Goal: Task Accomplishment & Management: Complete application form

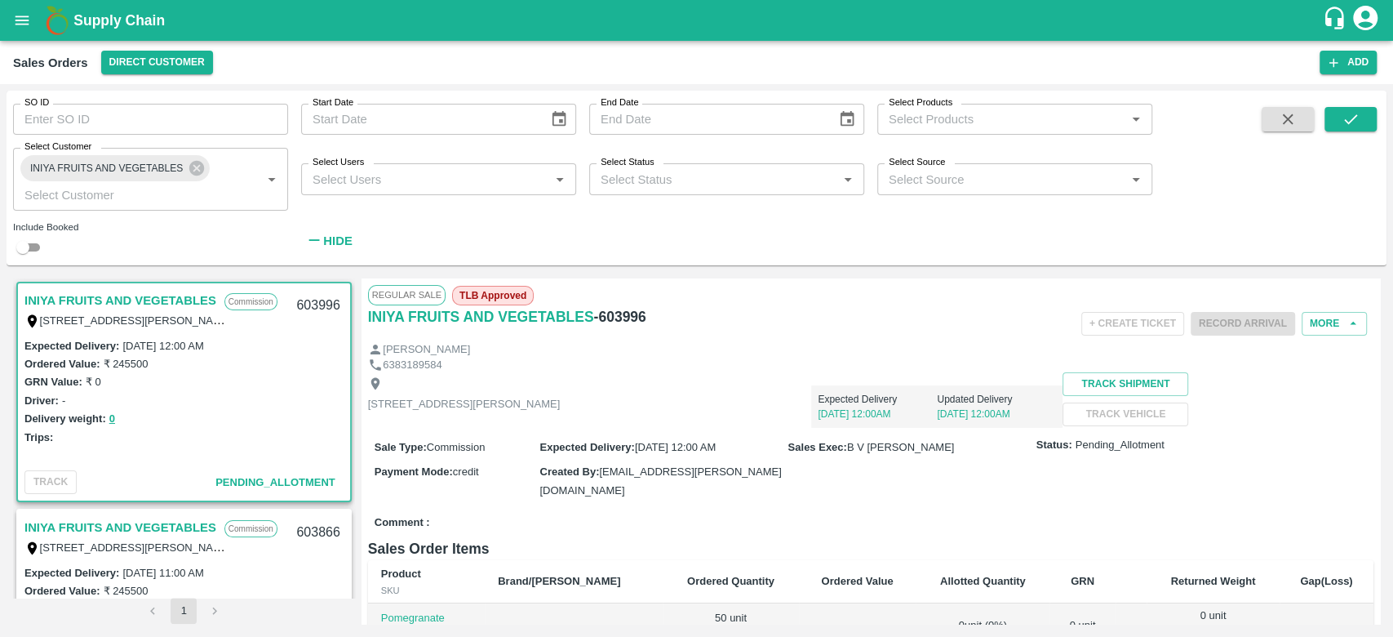
scroll to position [5, 0]
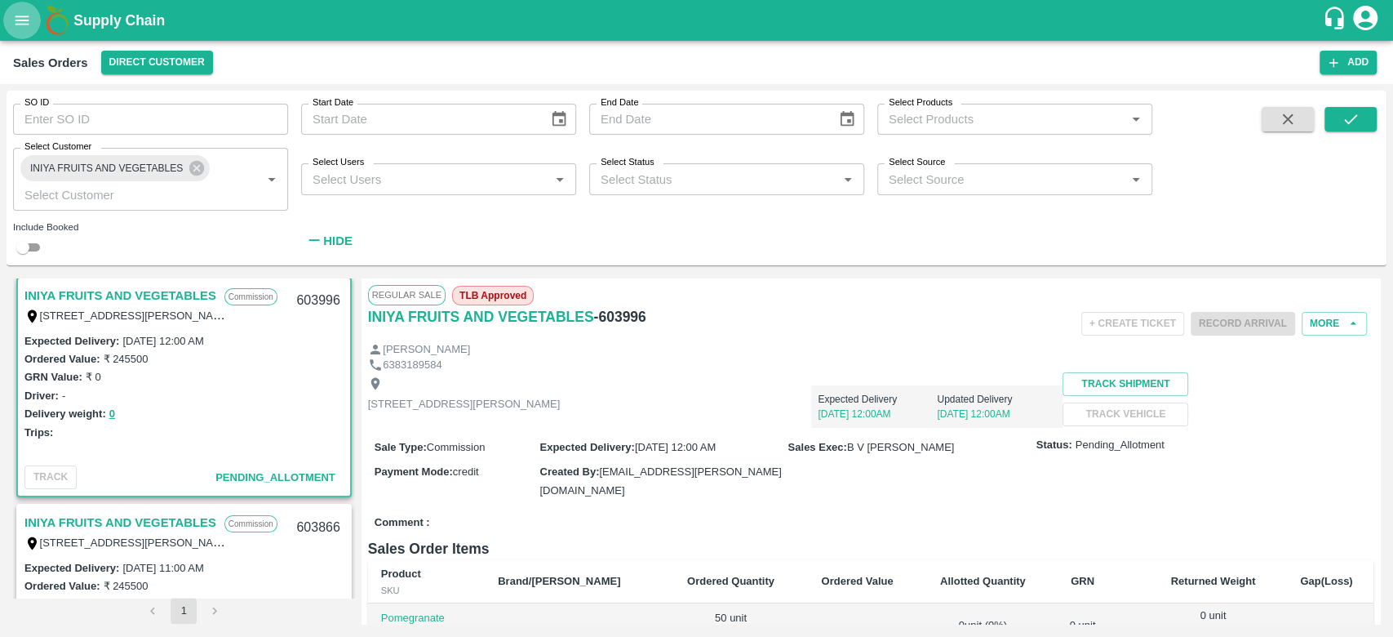
click at [15, 21] on icon "open drawer" at bounding box center [22, 20] width 18 height 18
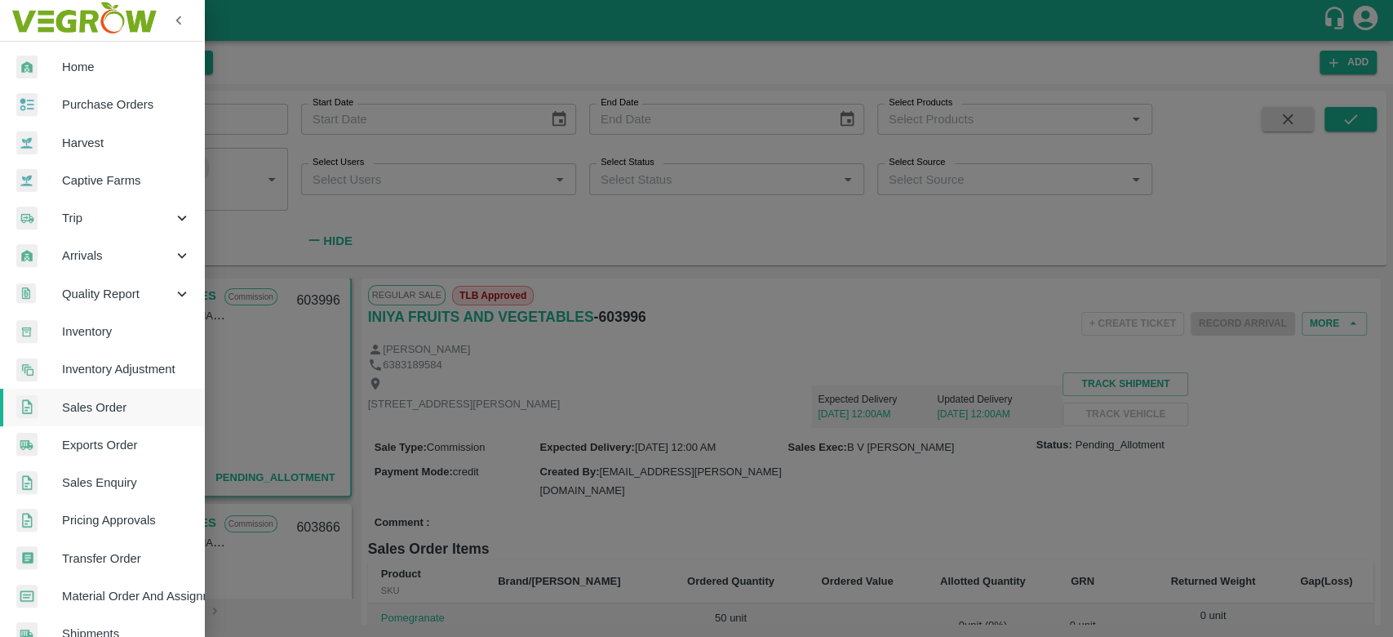
click at [117, 597] on span "Material Order And Assignment" at bounding box center [126, 596] width 129 height 18
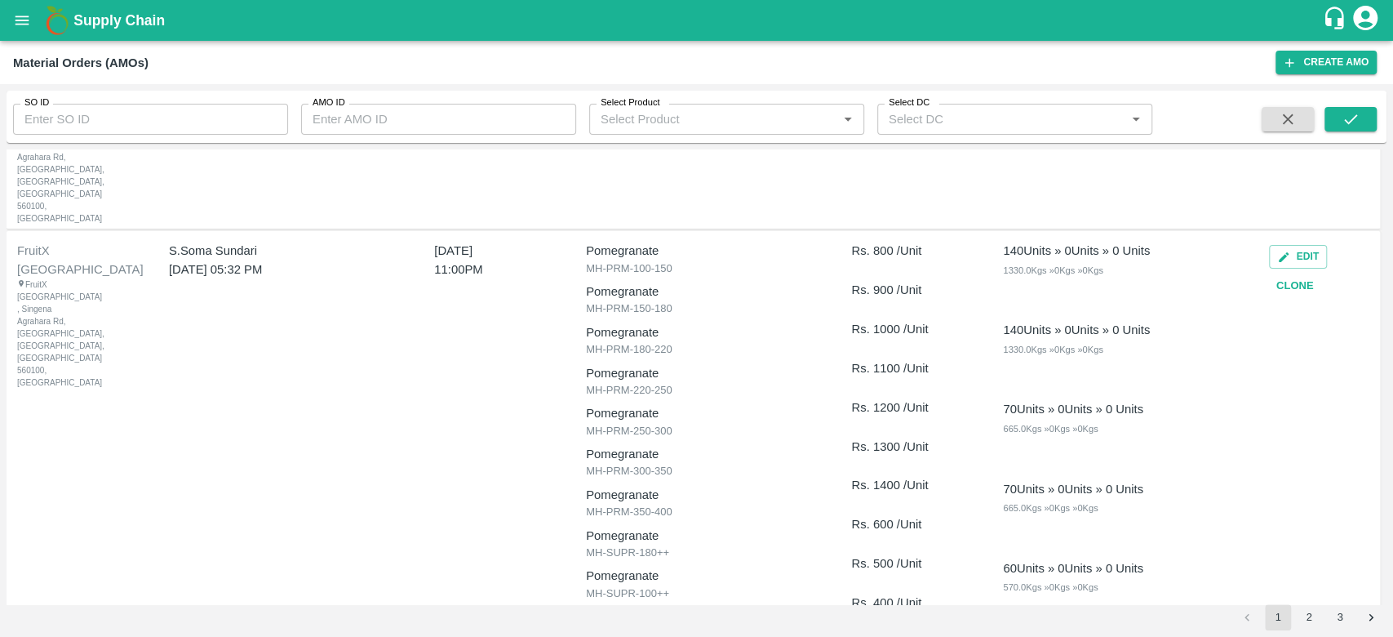
scroll to position [171, 0]
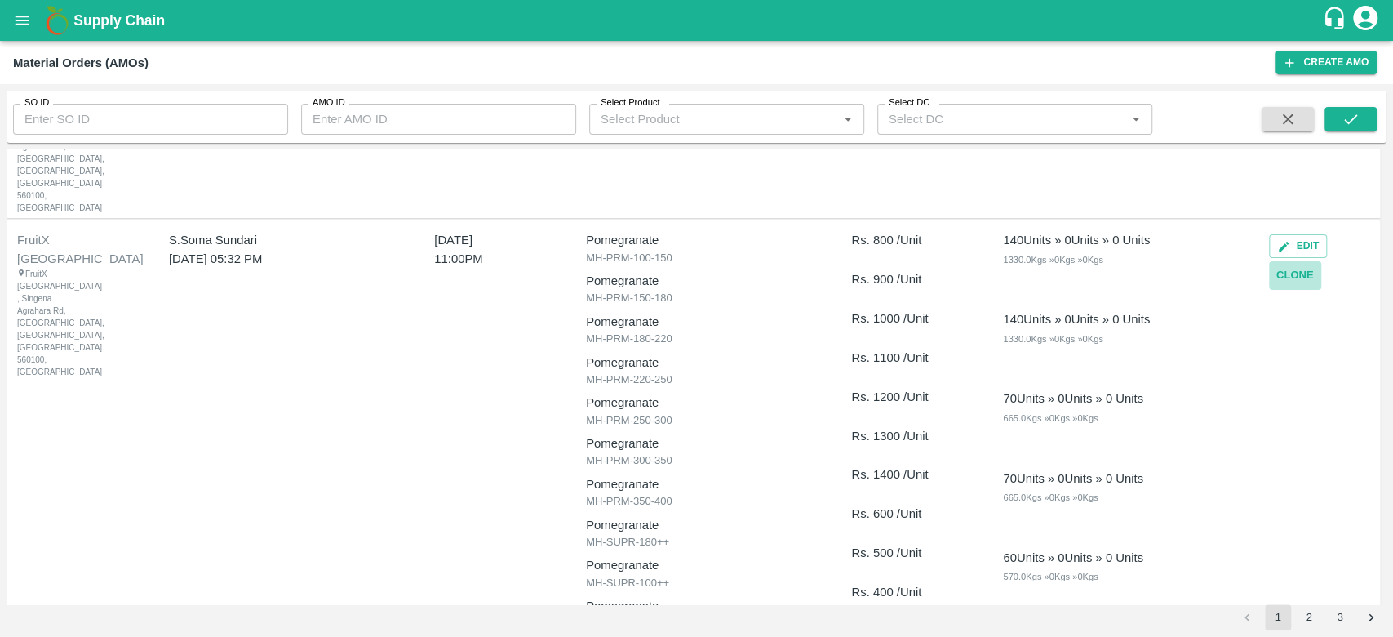
click at [1295, 261] on button "Clone" at bounding box center [1295, 275] width 52 height 29
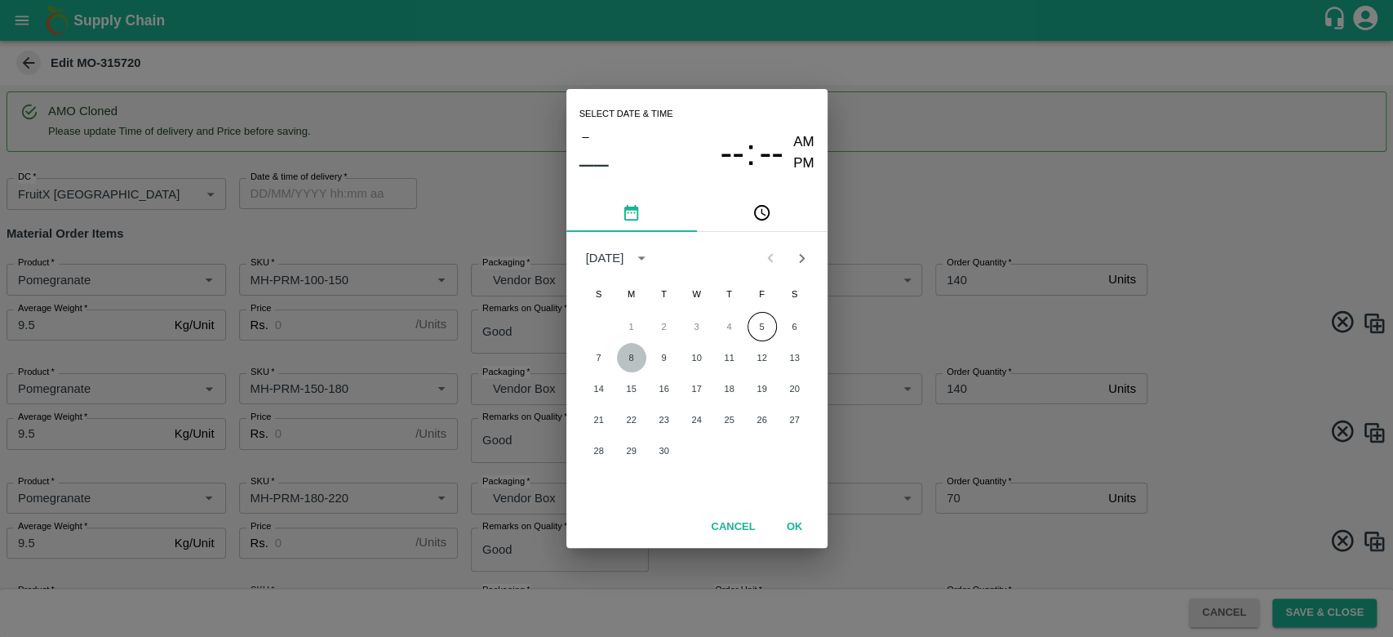
click at [633, 357] on button "8" at bounding box center [631, 357] width 29 height 29
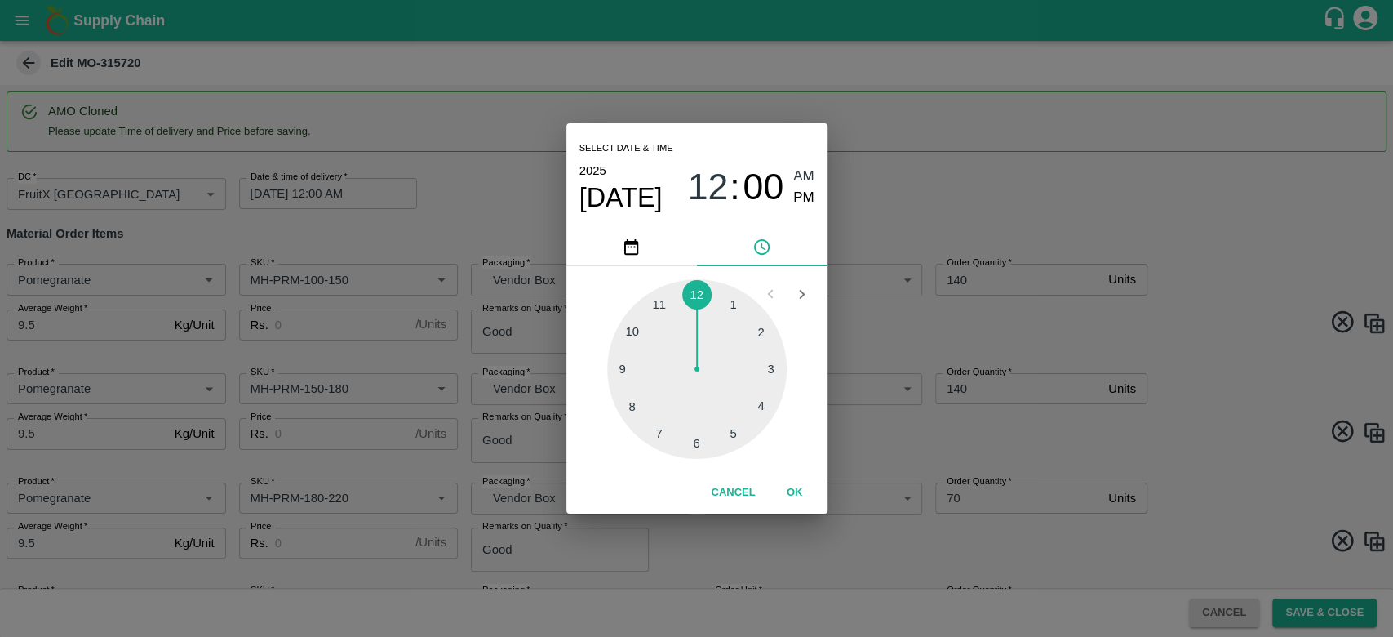
click at [658, 302] on div at bounding box center [697, 369] width 180 height 180
click at [807, 191] on span "PM" at bounding box center [803, 198] width 21 height 22
type input "08/09/2025 11:00 PM"
click at [803, 495] on button "OK" at bounding box center [795, 492] width 52 height 29
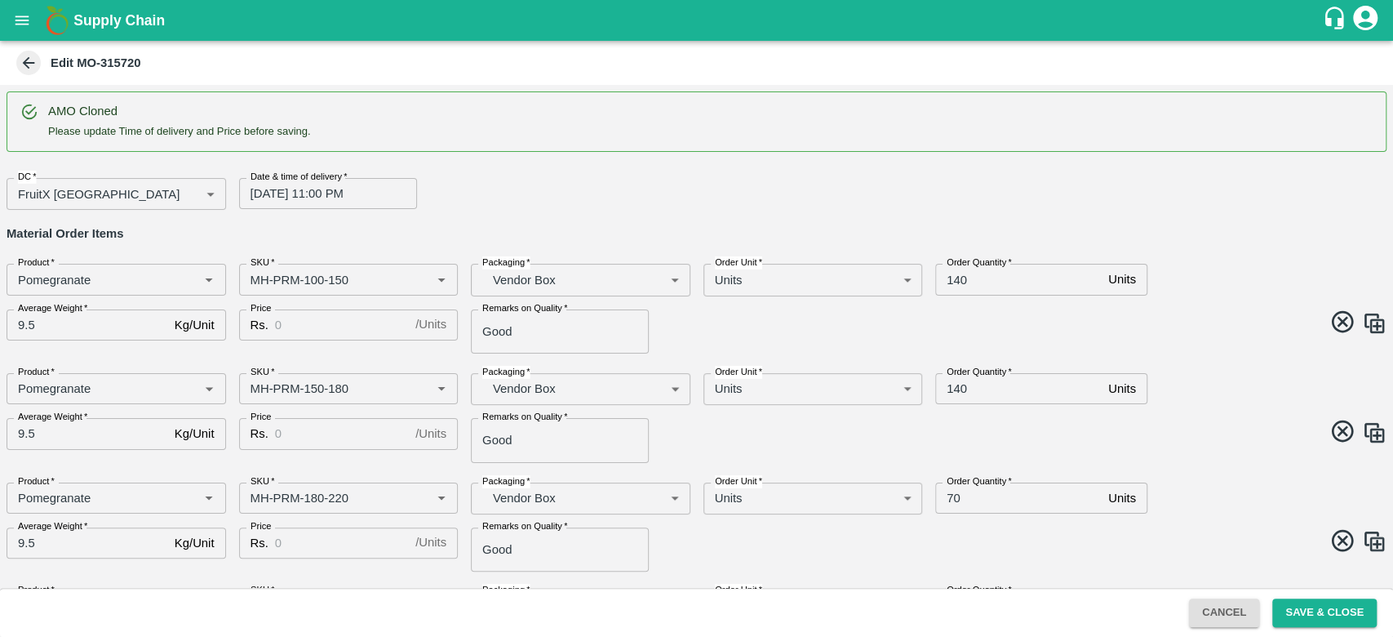
click at [548, 227] on h6 "Material Order Items" at bounding box center [697, 233] width 1380 height 21
click at [974, 284] on input "140" at bounding box center [1018, 279] width 166 height 31
type input "1"
type input "118"
click at [1085, 225] on h6 "Material Order Items" at bounding box center [697, 233] width 1380 height 21
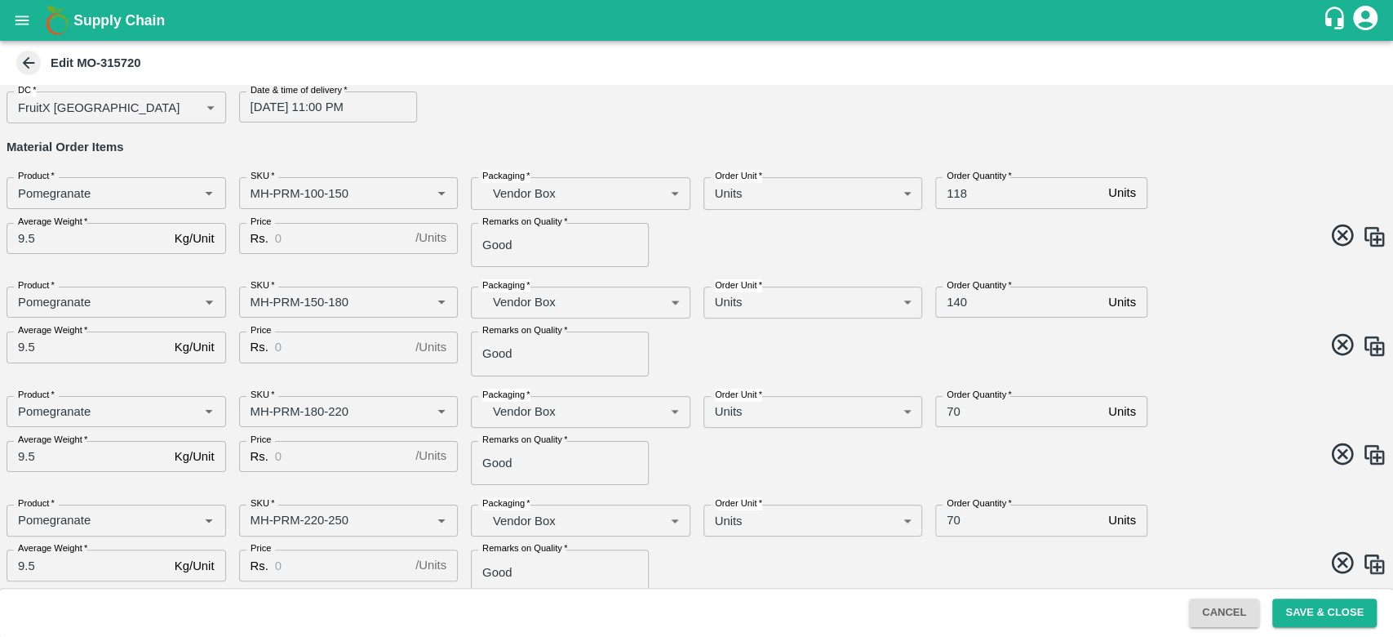
scroll to position [91, 0]
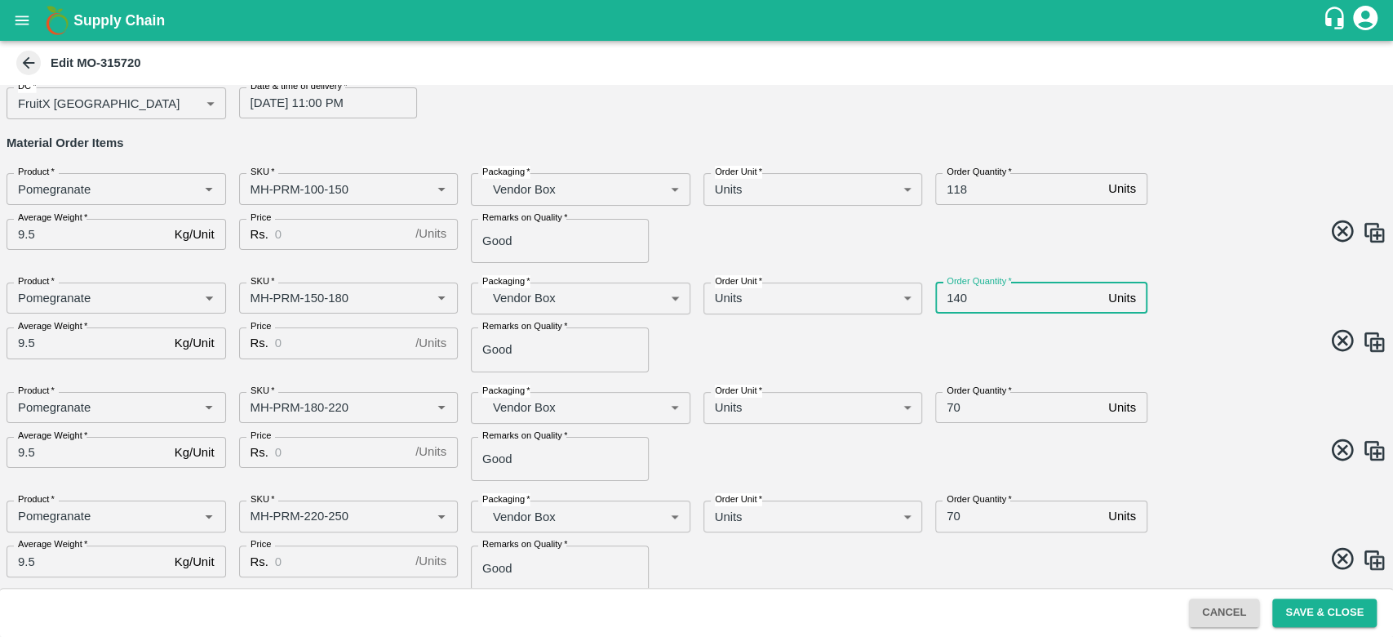
click at [984, 290] on input "140" at bounding box center [1018, 297] width 166 height 31
type input "143"
click at [976, 239] on span at bounding box center [1038, 234] width 697 height 32
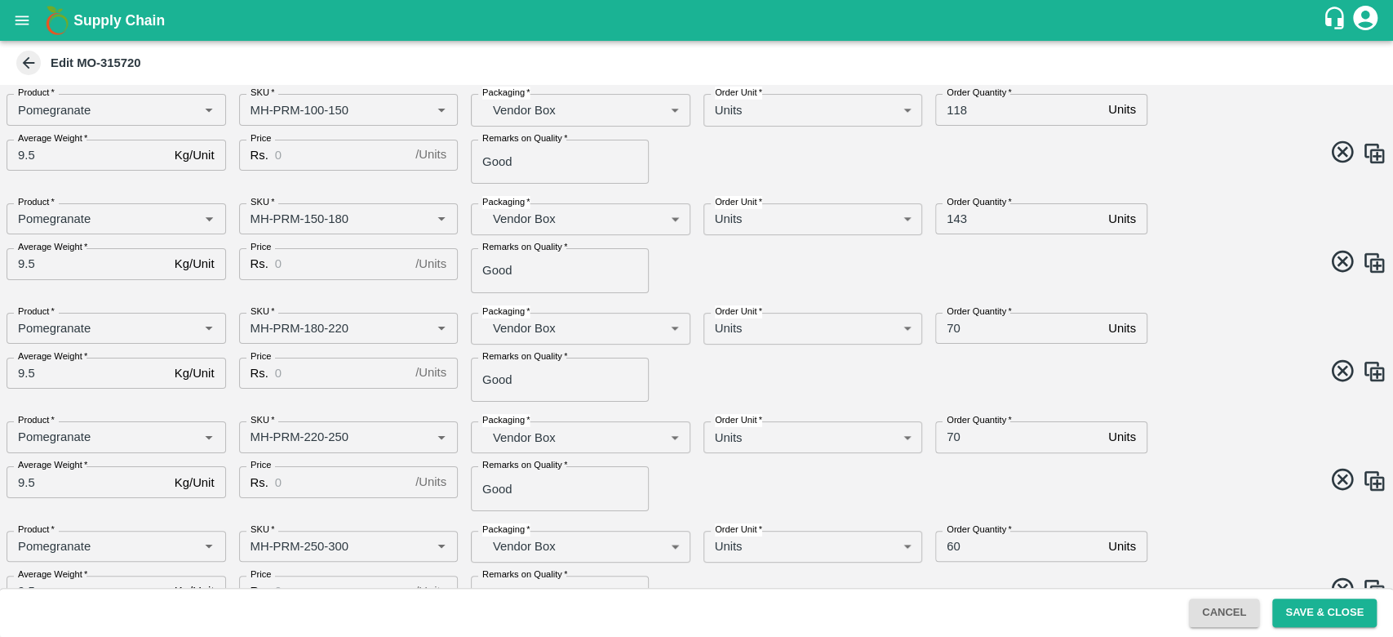
scroll to position [171, 0]
click at [975, 326] on input "70" at bounding box center [1018, 327] width 166 height 31
type input "7"
type input "125"
click at [999, 272] on span at bounding box center [1038, 263] width 697 height 32
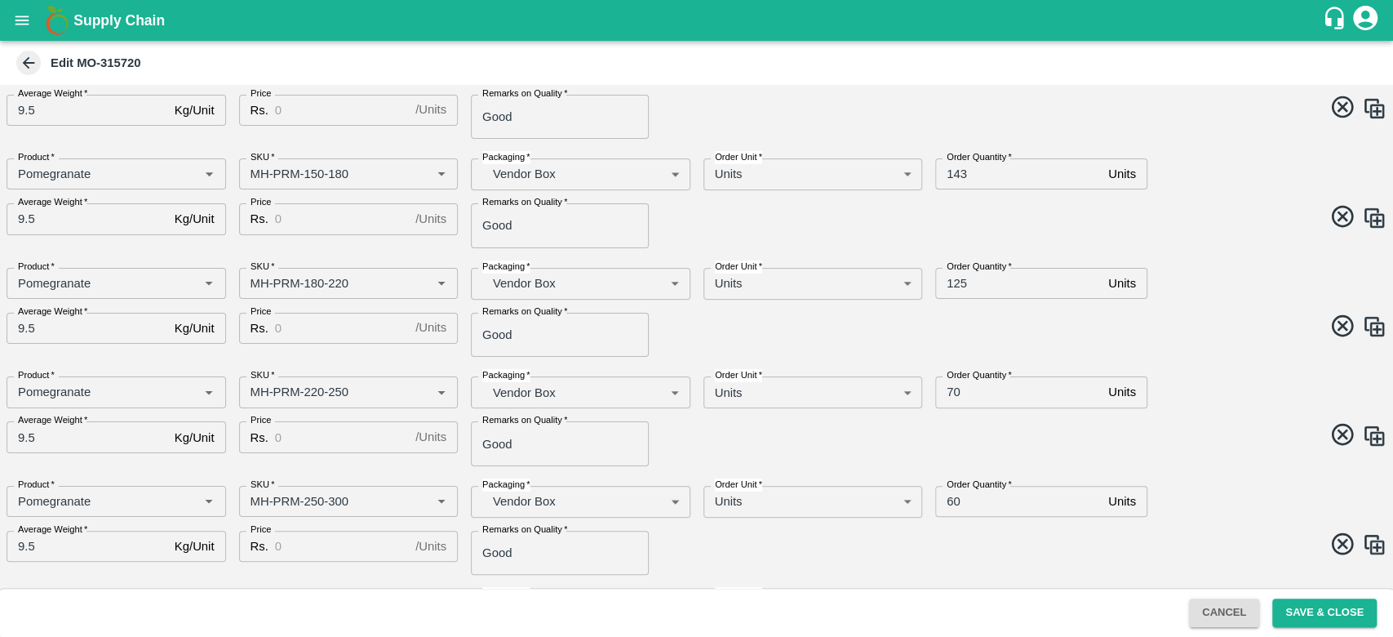
scroll to position [216, 0]
click at [988, 398] on input "70" at bounding box center [1018, 390] width 166 height 31
type input "7"
type input "59"
click at [1029, 357] on div "AMO Cloned Please update Time of delivery and Price before saving. DC   * Fruit…" at bounding box center [696, 336] width 1393 height 503
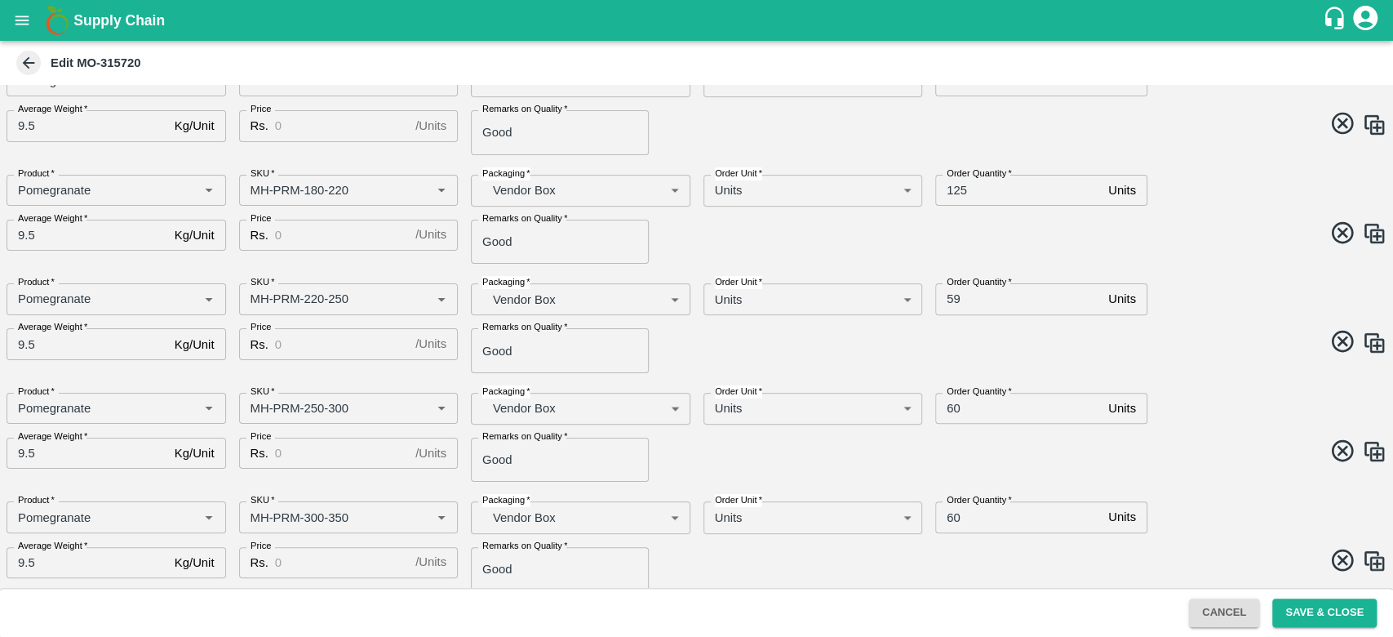
scroll to position [310, 0]
click at [971, 519] on input "60" at bounding box center [1018, 514] width 166 height 31
type input "6"
type input "17"
click at [908, 442] on span at bounding box center [1038, 451] width 697 height 32
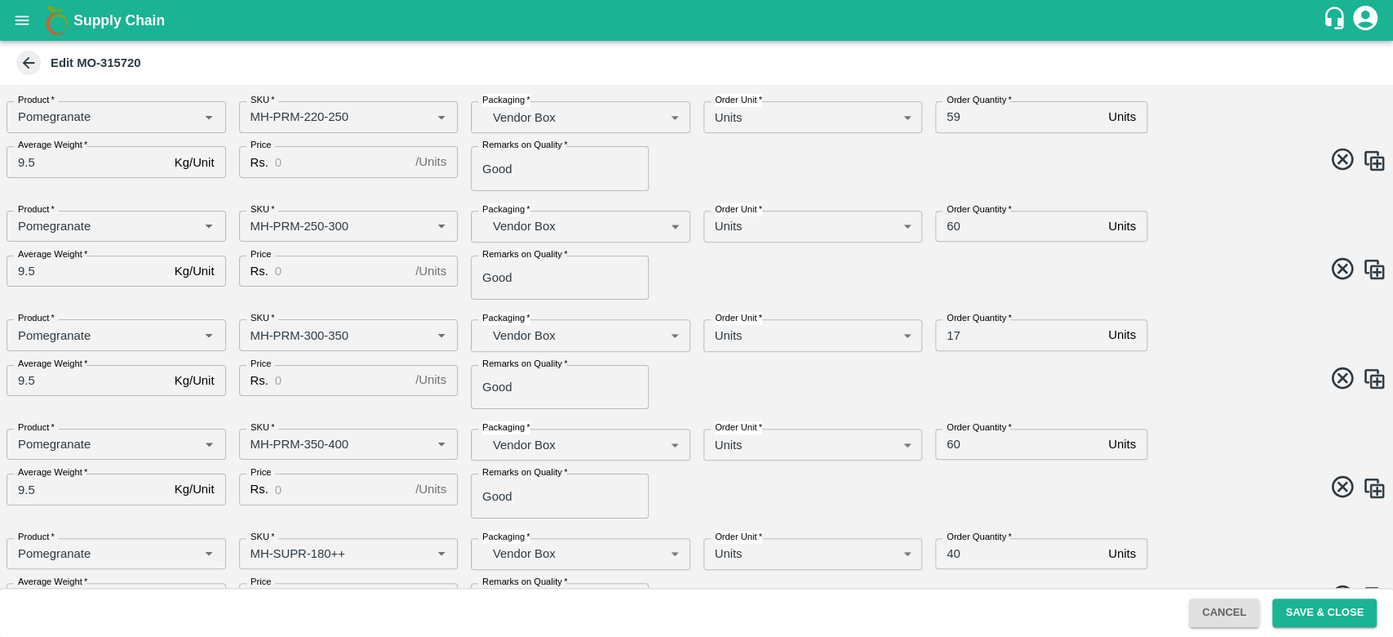
scroll to position [498, 0]
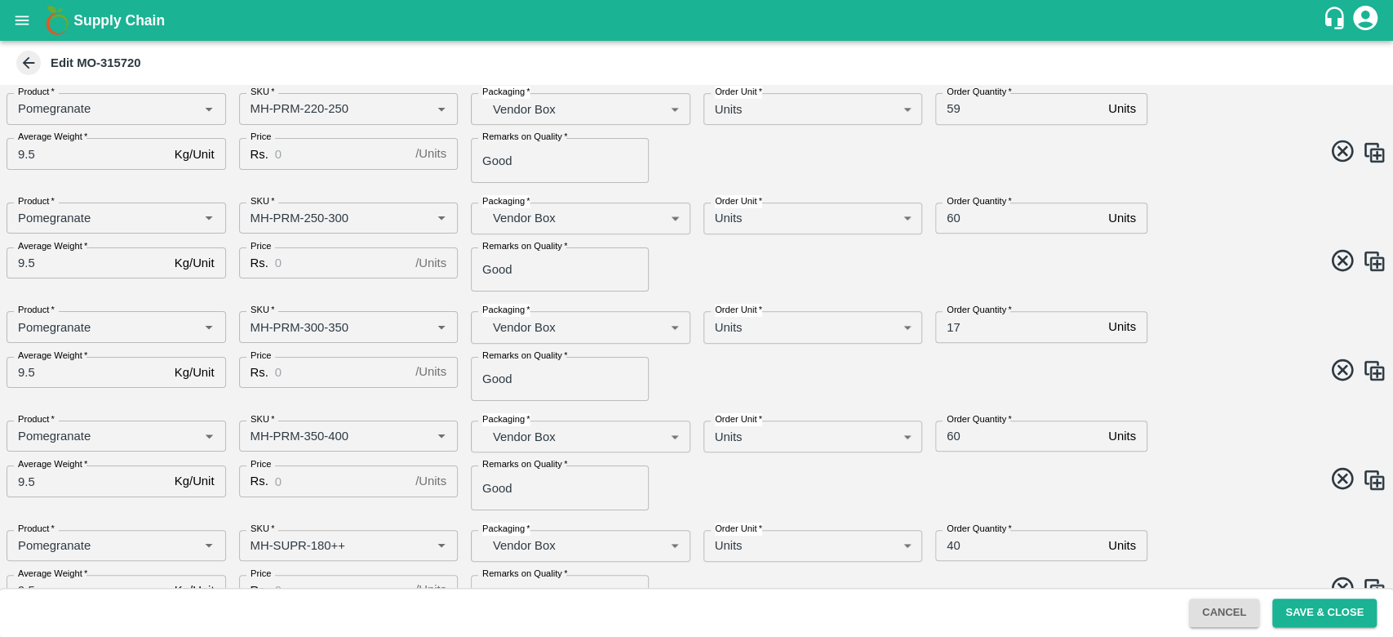
click at [1340, 482] on icon at bounding box center [1343, 478] width 27 height 27
type input "MH-SUPR-180++"
type input "40"
type input "MH-SUPR-100++"
type input "MH-Loose A"
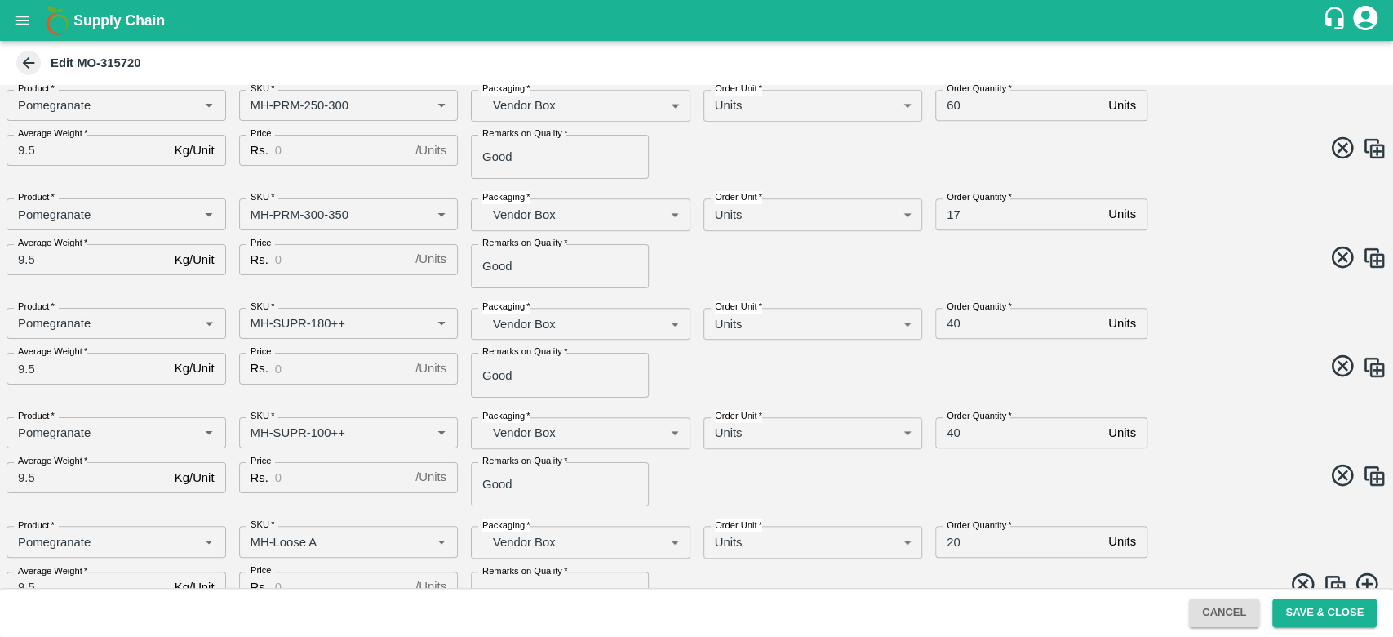
scroll to position [644, 0]
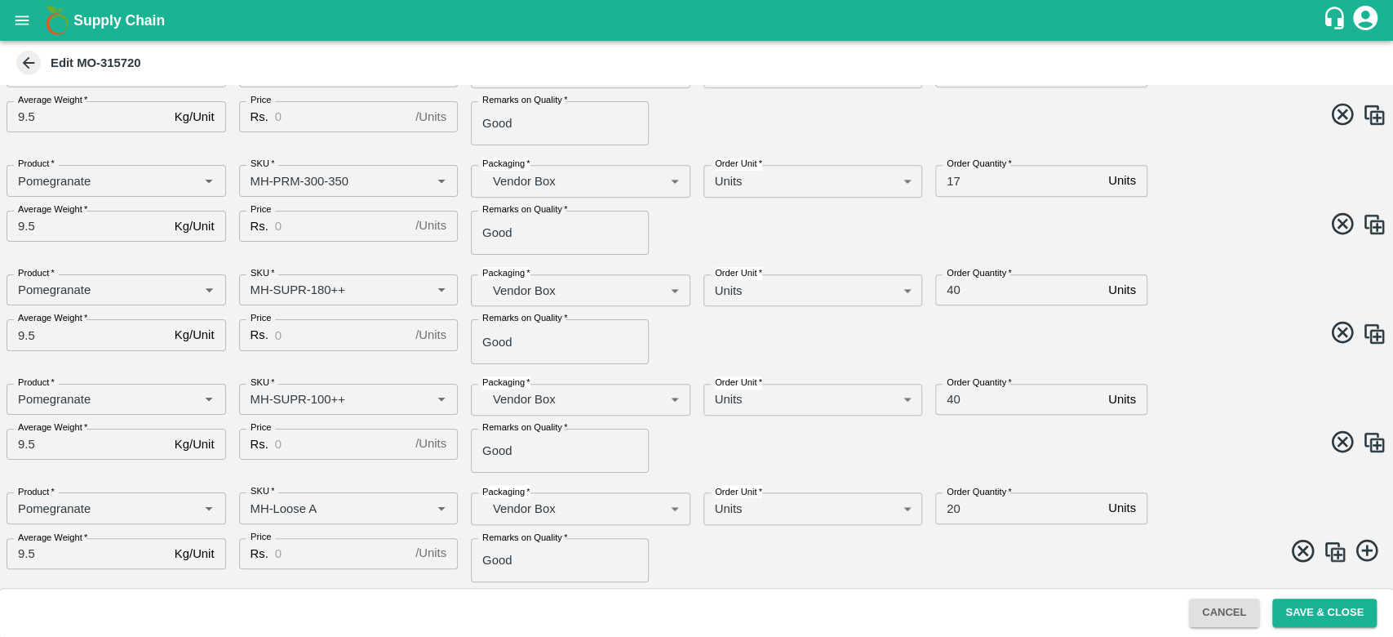
click at [973, 496] on label "Order Quantity   *" at bounding box center [979, 491] width 65 height 13
click at [973, 496] on input "20" at bounding box center [1018, 507] width 166 height 31
type input "2"
type input "43"
click at [1061, 469] on div "Product   * Product   * SKU   * SKU   * Packaging   * Vendor Box BOM/276 Packag…" at bounding box center [689, 422] width 1393 height 103
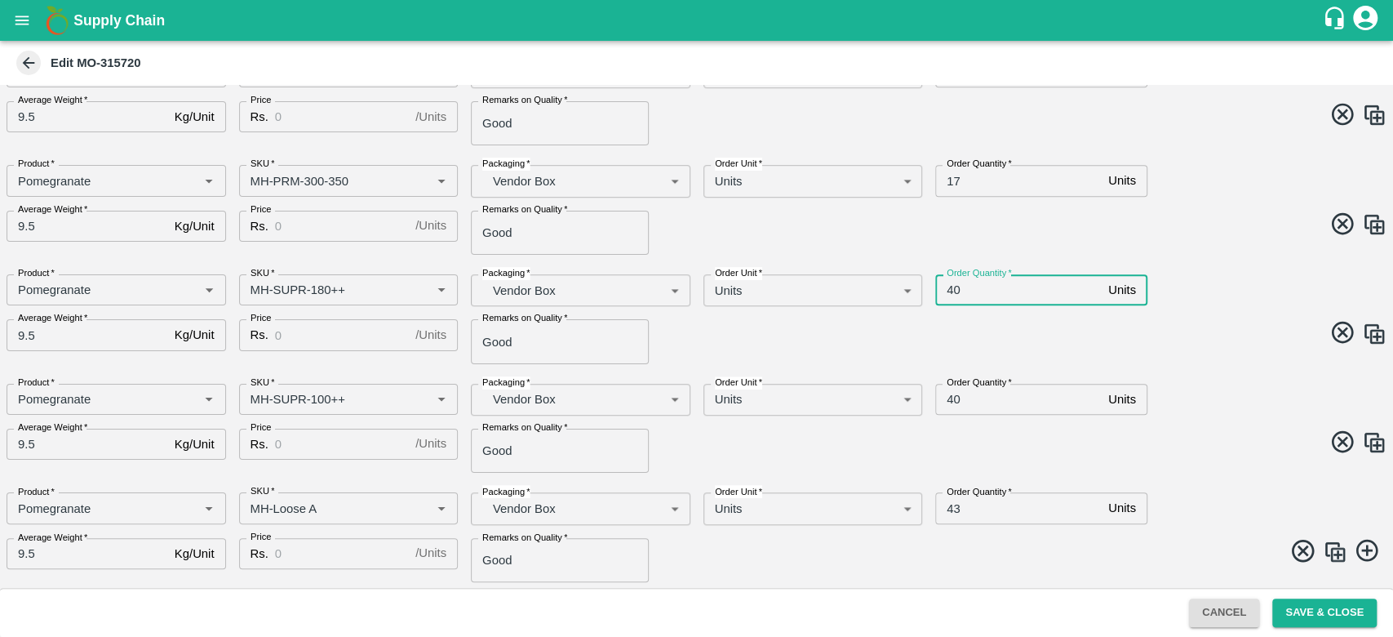
click at [973, 293] on input "40" at bounding box center [1018, 289] width 166 height 31
type input "4"
type input "51"
click at [916, 328] on span at bounding box center [1038, 335] width 697 height 32
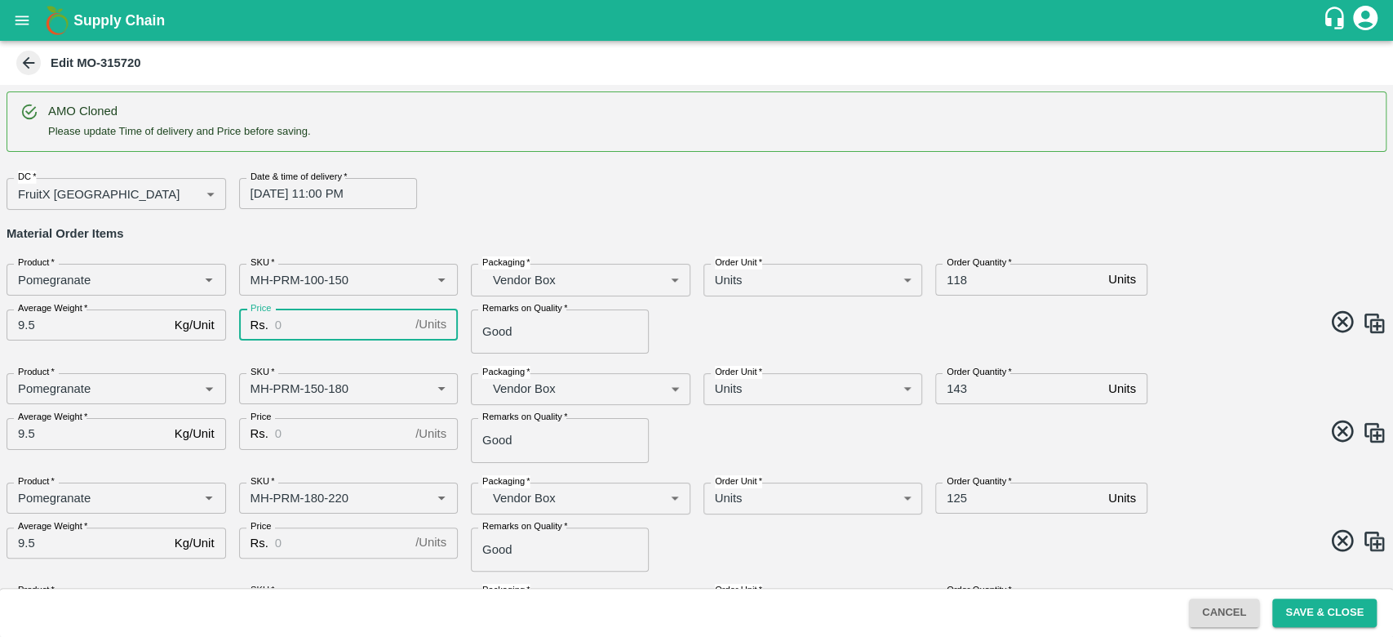
click at [291, 328] on input "Price" at bounding box center [342, 324] width 134 height 31
type input "5"
type input "400"
click at [337, 355] on div "AMO Cloned Please update Time of delivery and Price before saving. DC   * Fruit…" at bounding box center [696, 336] width 1393 height 503
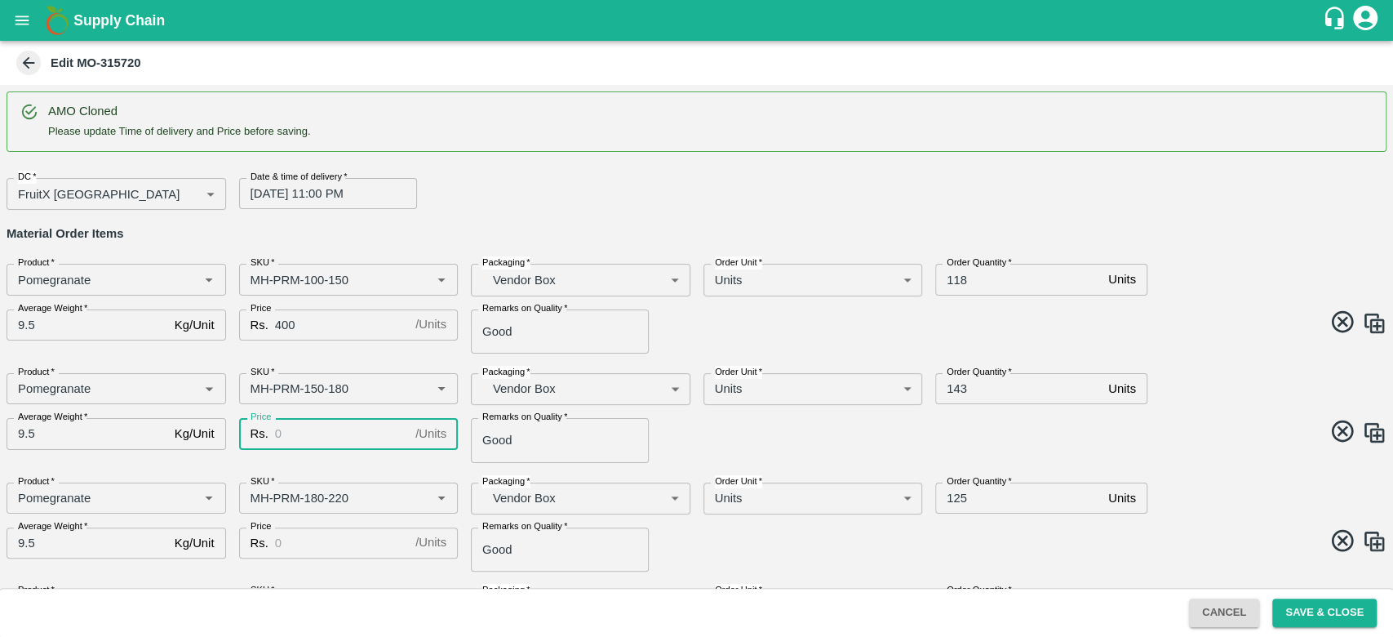
click at [304, 443] on input "Price" at bounding box center [342, 433] width 134 height 31
type input "400"
click at [316, 473] on div "SKU   * SKU   *" at bounding box center [342, 491] width 233 height 45
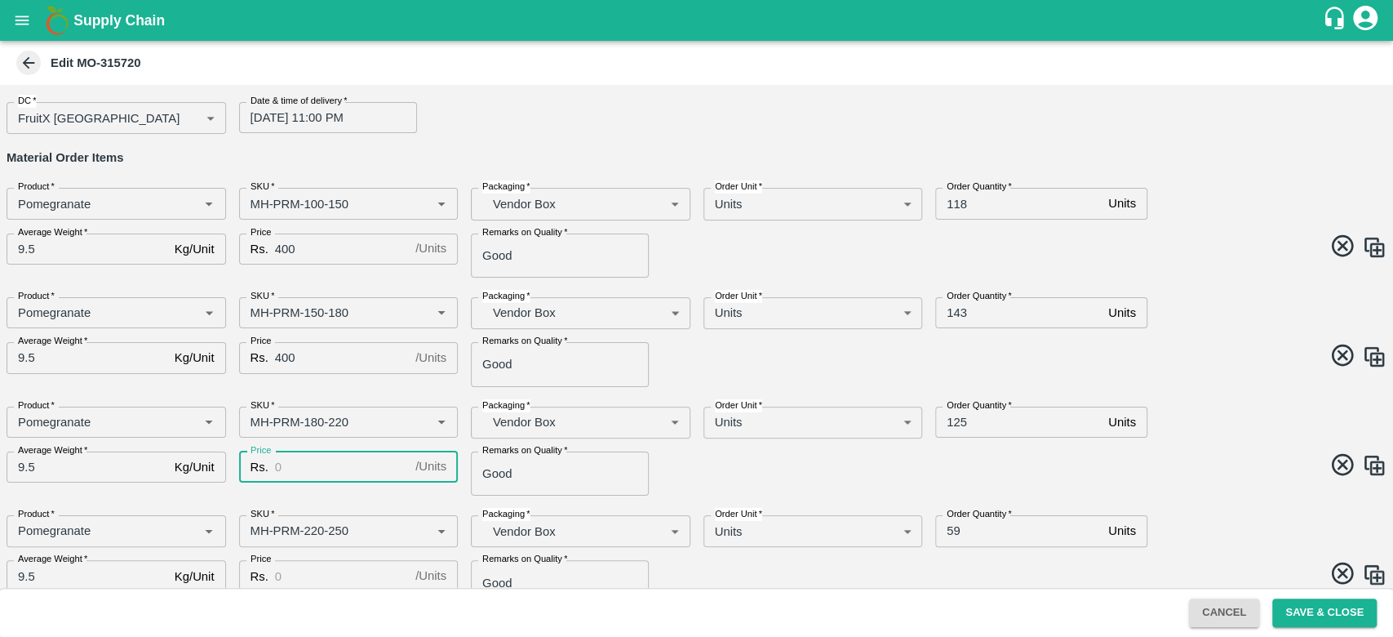
click at [313, 467] on input "Price" at bounding box center [342, 466] width 134 height 31
type input "400"
click at [324, 492] on div "Price Rs. 400 / Units Price" at bounding box center [342, 466] width 233 height 57
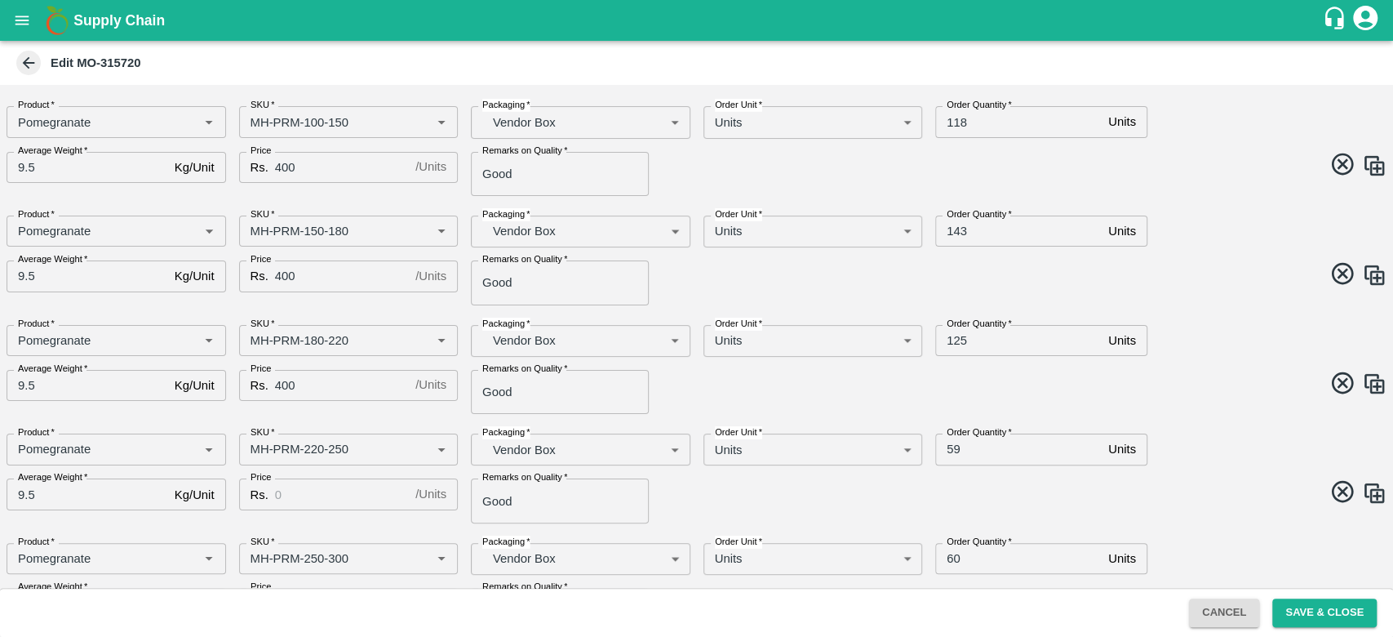
scroll to position [158, 0]
click at [324, 492] on input "Price" at bounding box center [342, 492] width 134 height 31
type input "500"
click at [367, 524] on div "AMO Cloned Please update Time of delivery and Price before saving. DC   * Fruit…" at bounding box center [696, 336] width 1393 height 503
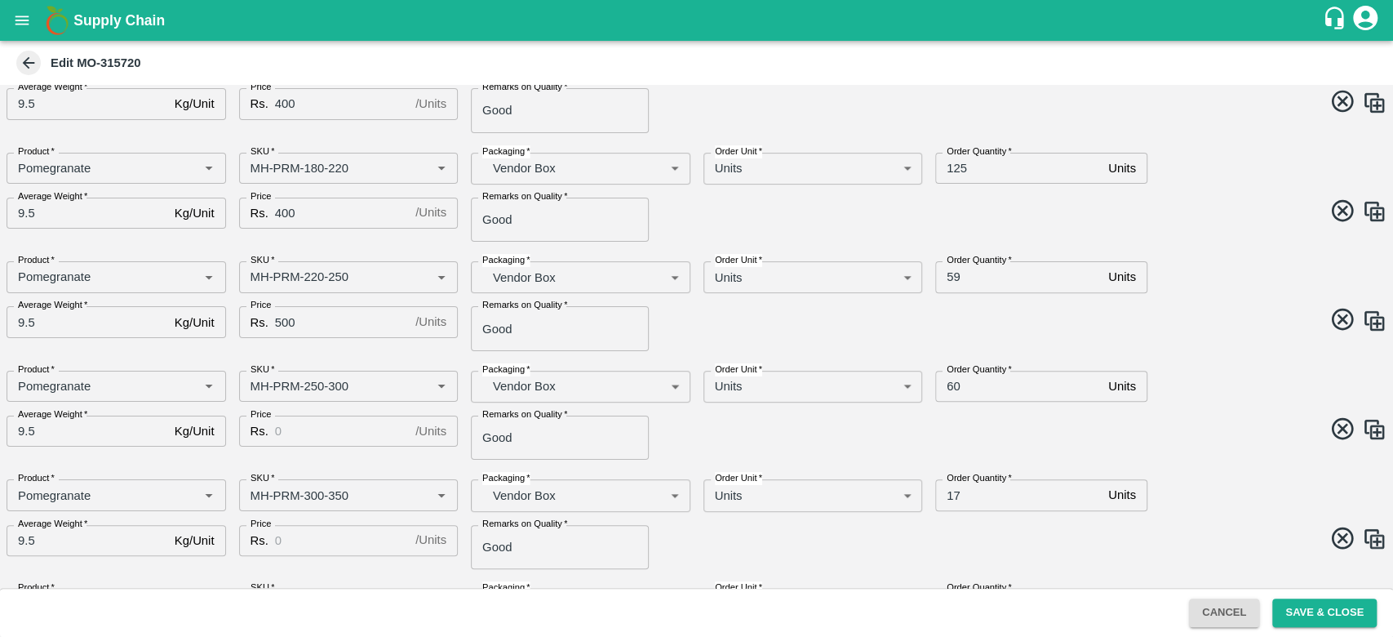
scroll to position [335, 0]
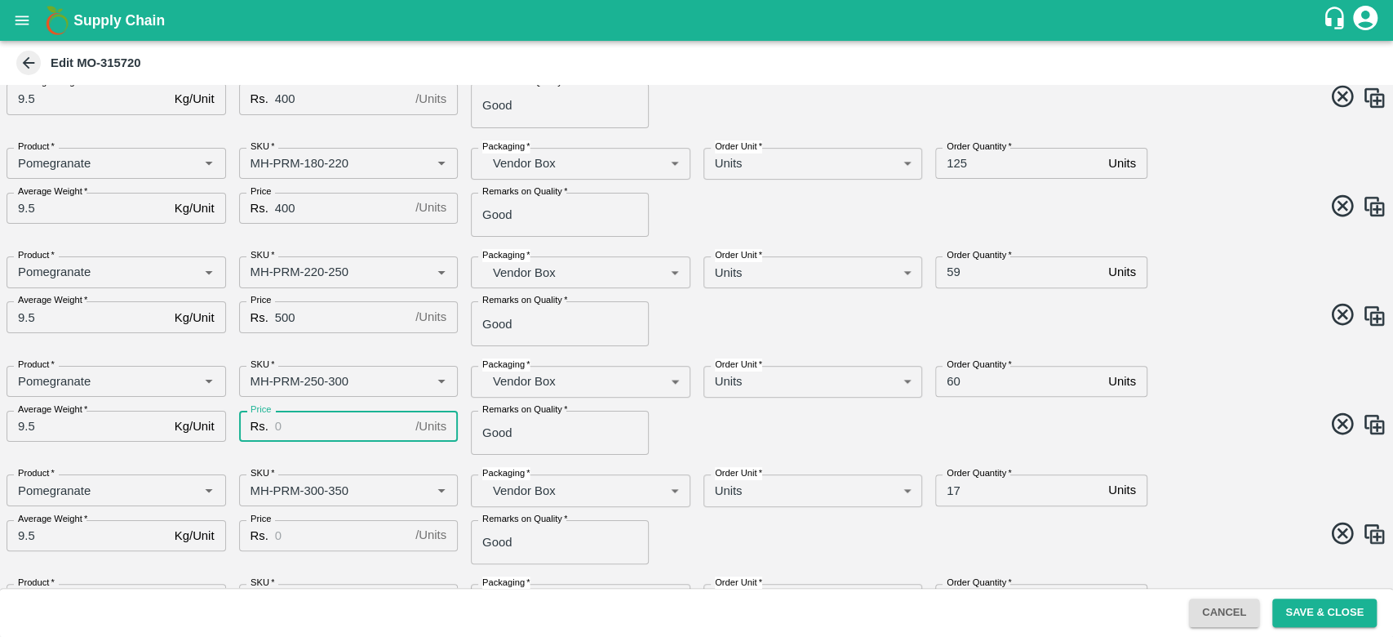
click at [308, 428] on input "Price" at bounding box center [342, 426] width 134 height 31
type input "500"
click at [323, 457] on div "AMO Cloned Please update Time of delivery and Price before saving. DC   * Fruit…" at bounding box center [696, 336] width 1393 height 503
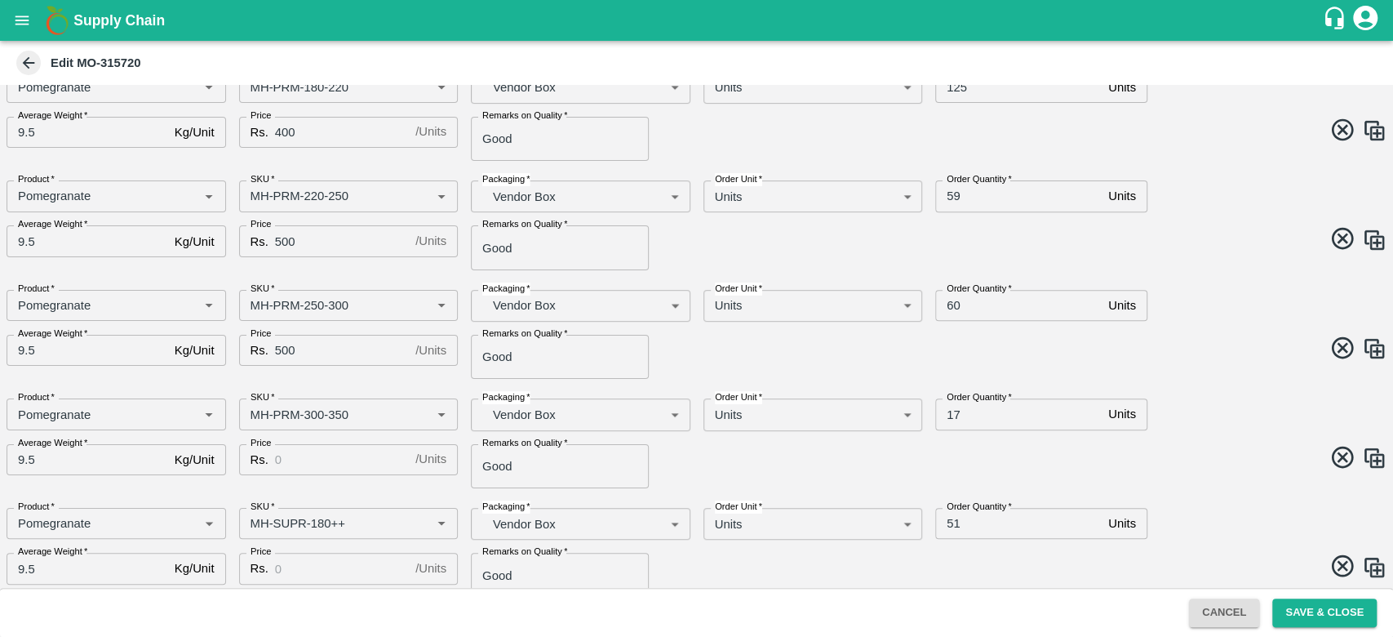
scroll to position [437, 0]
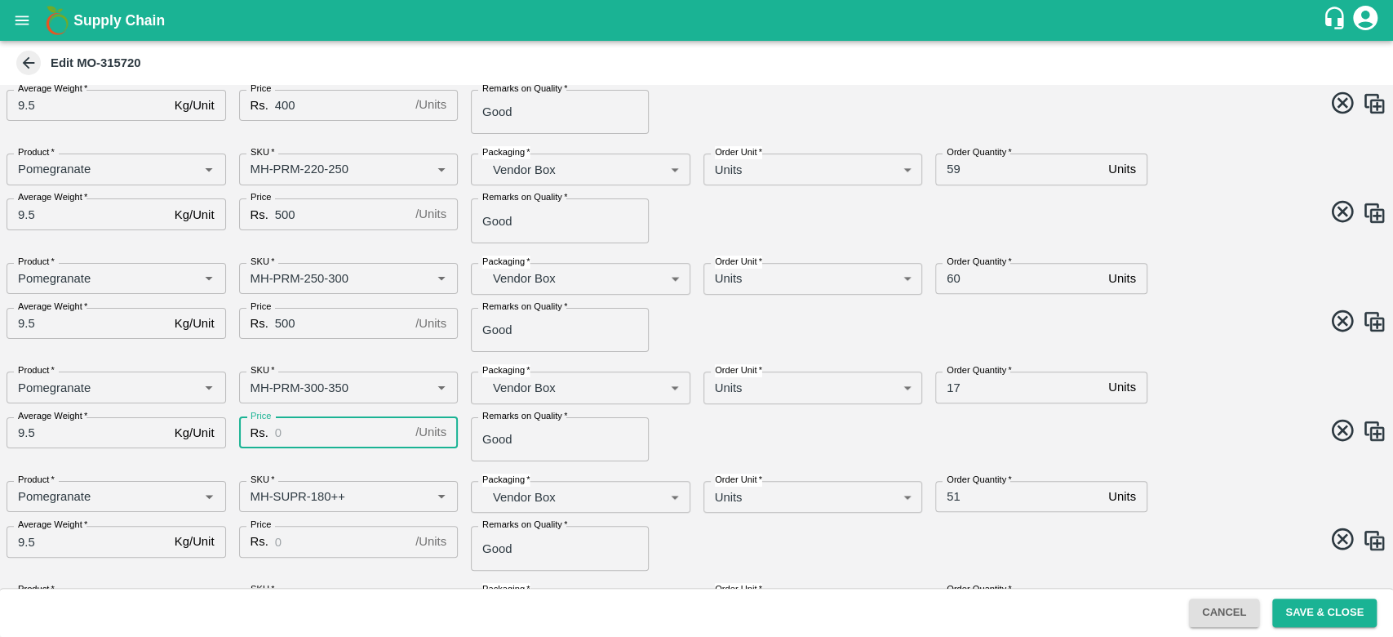
click at [295, 434] on input "Price" at bounding box center [342, 432] width 134 height 31
type input "500"
click at [325, 466] on div "AMO Cloned Please update Time of delivery and Price before saving. DC   * Fruit…" at bounding box center [696, 336] width 1393 height 503
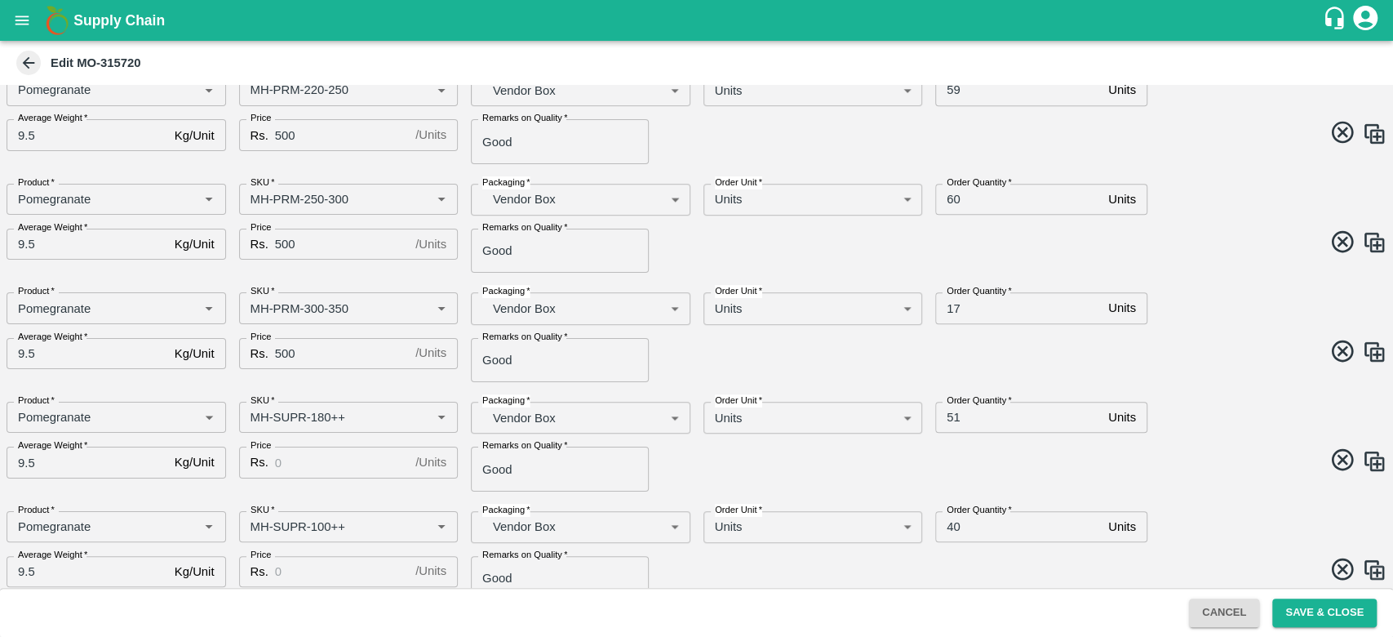
scroll to position [517, 0]
click at [317, 463] on input "Price" at bounding box center [342, 461] width 134 height 31
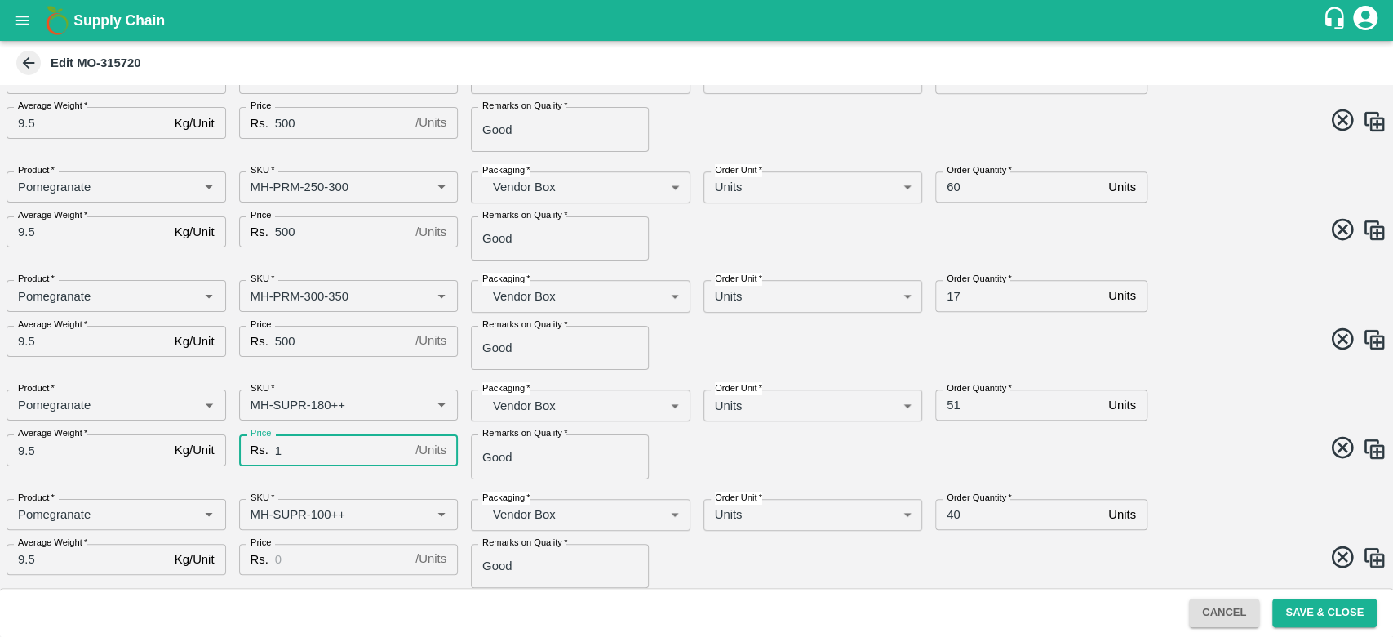
scroll to position [528, 0]
type input "100"
click at [320, 476] on div "Price Rs. 100 / Units Price" at bounding box center [342, 450] width 233 height 57
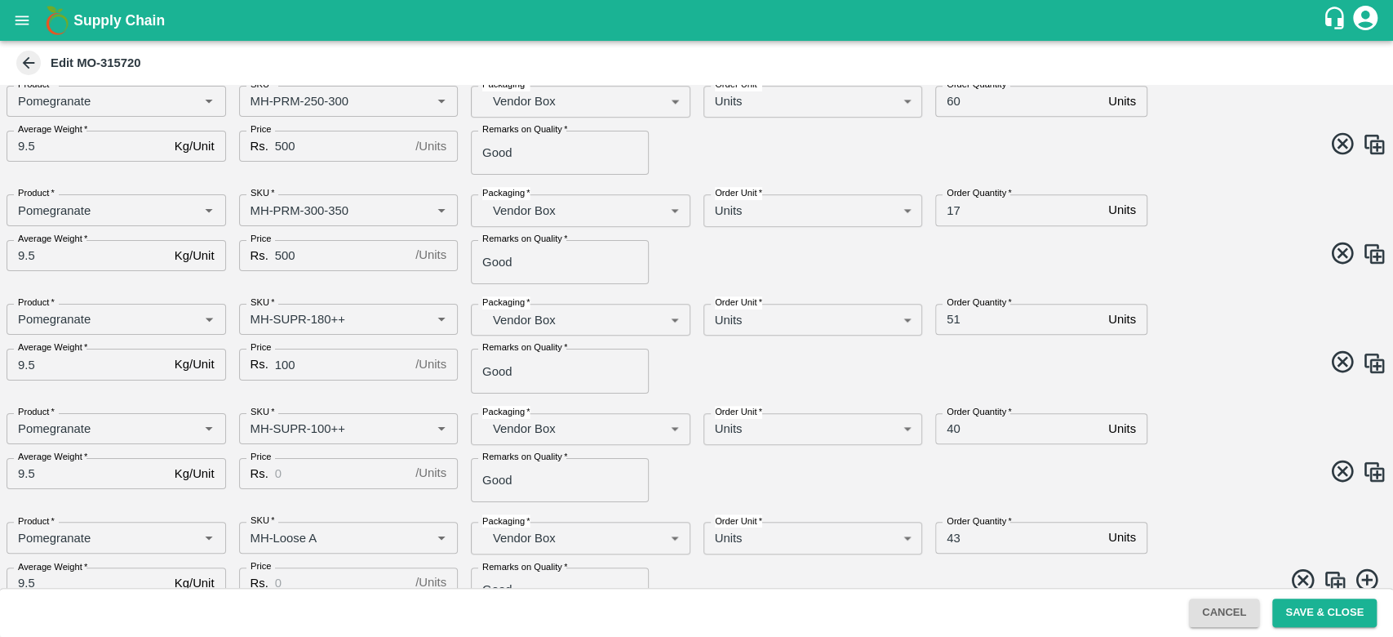
scroll to position [617, 0]
click at [320, 476] on input "Price" at bounding box center [342, 470] width 134 height 31
type input "100"
click at [341, 504] on div "AMO Cloned Please update Time of delivery and Price before saving. DC   * Fruit…" at bounding box center [696, 336] width 1393 height 503
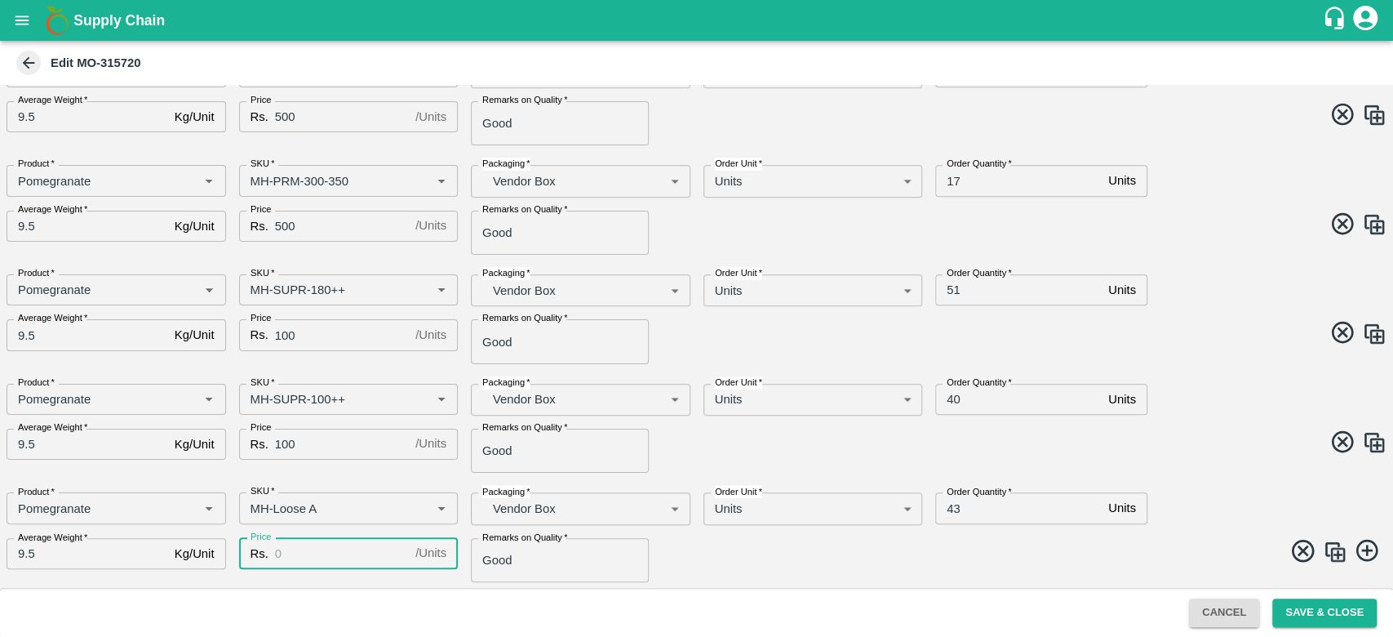
click at [300, 562] on input "Price" at bounding box center [342, 553] width 134 height 31
type input "100"
click at [459, 469] on div "Remarks on Quality   * Good Remarks on Quality" at bounding box center [574, 443] width 233 height 57
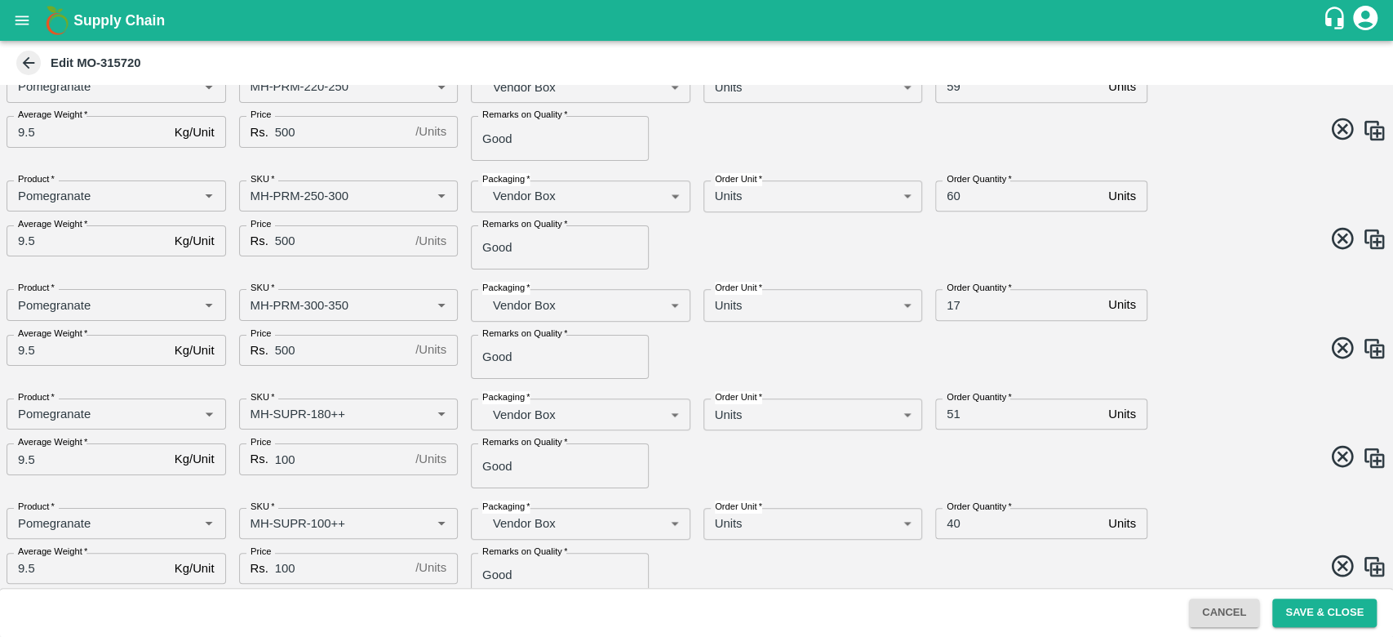
scroll to position [0, 0]
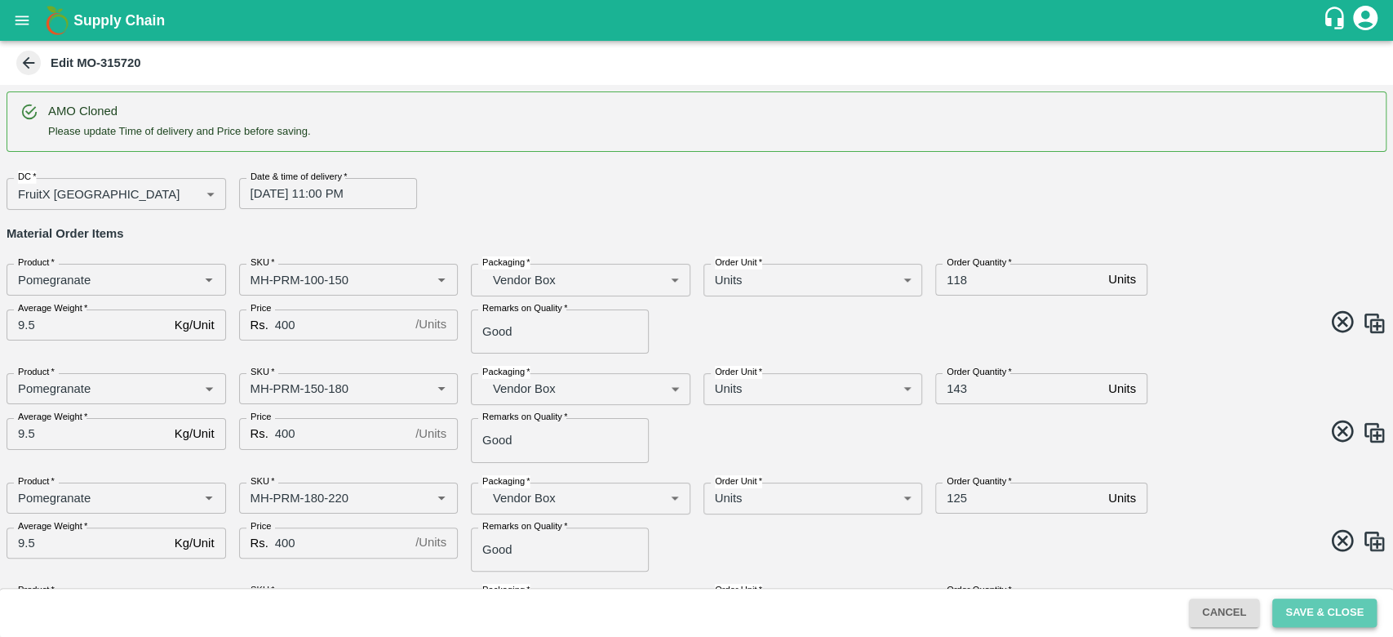
click at [1319, 611] on button "Save & Close" at bounding box center [1324, 612] width 104 height 29
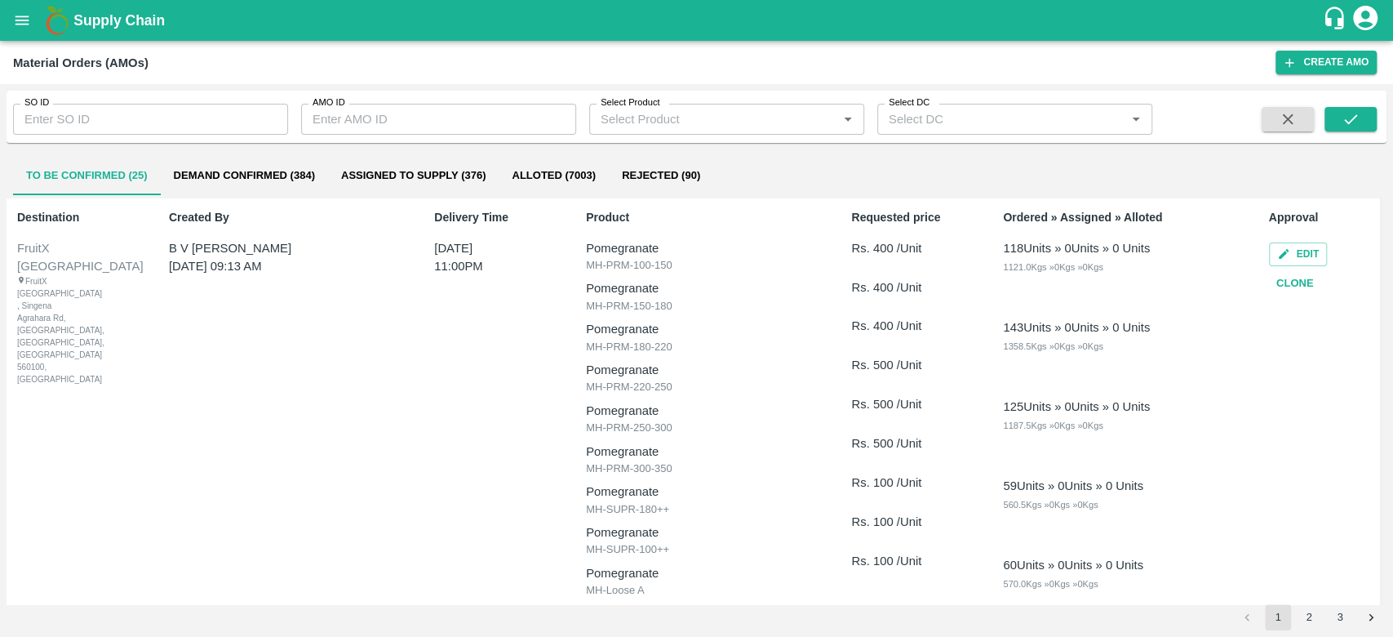
click at [276, 437] on div "Created By B V Lokesh 05 Sep 2025, 09:13 AM" at bounding box center [276, 577] width 228 height 750
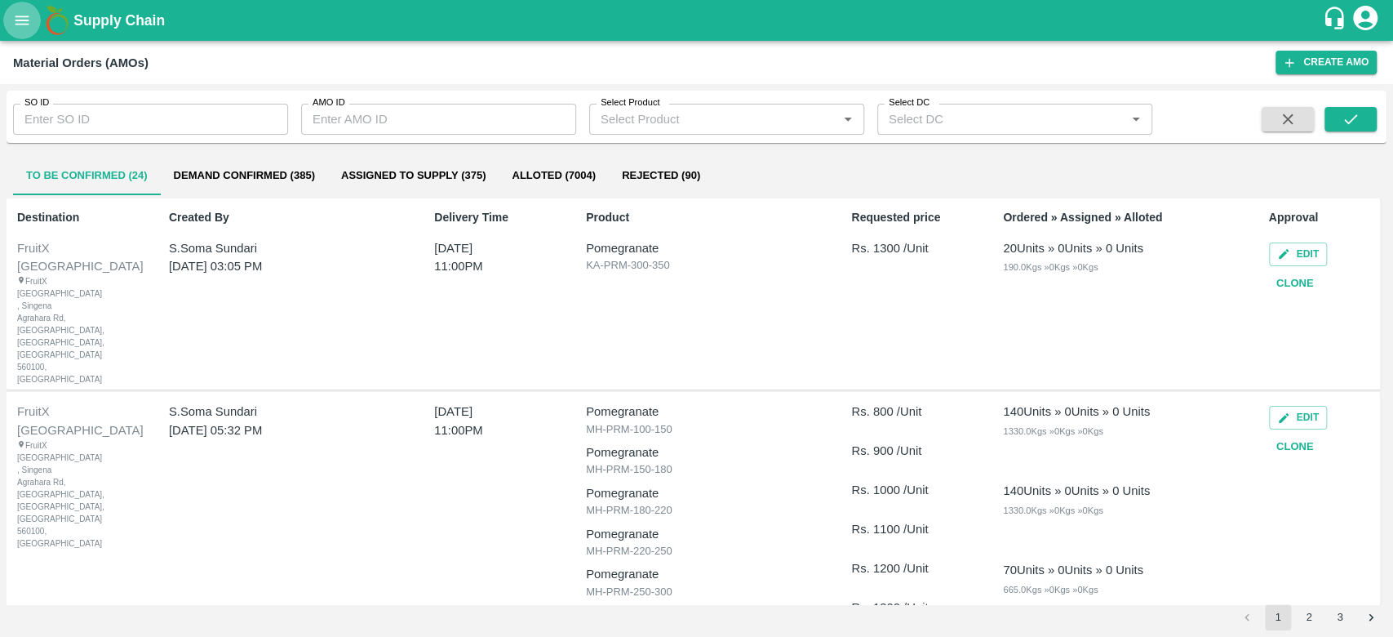
click at [15, 16] on icon "open drawer" at bounding box center [22, 20] width 18 height 18
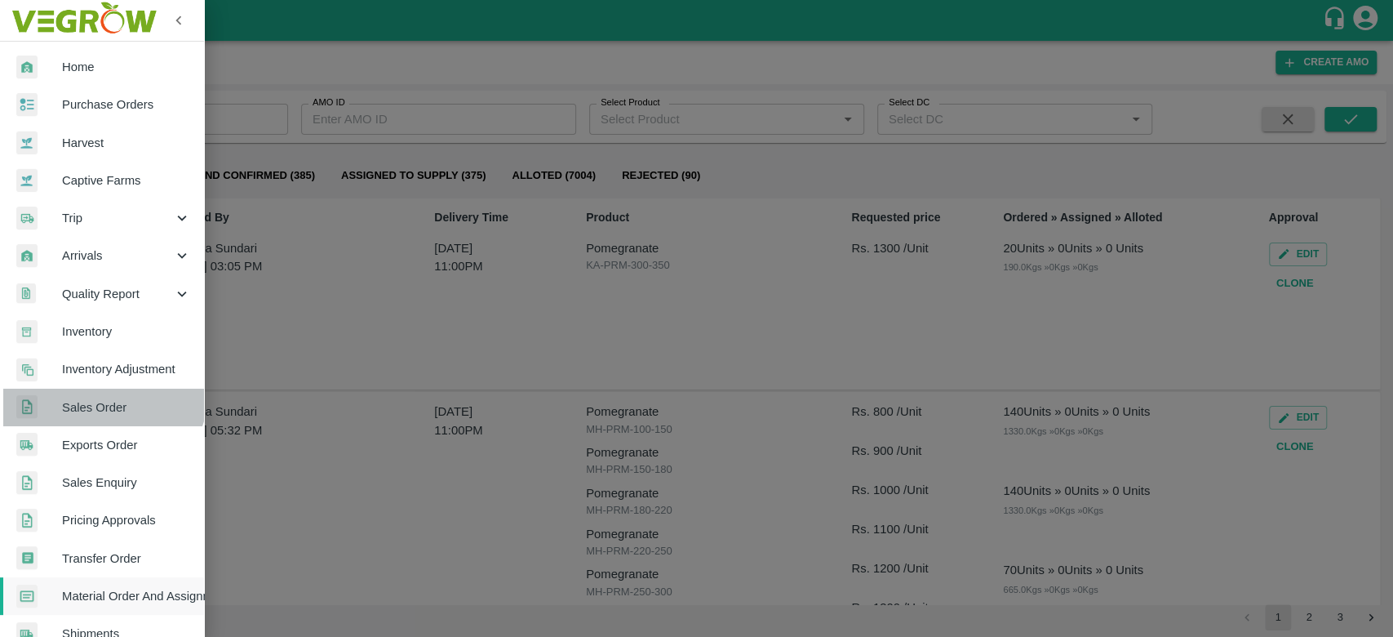
click at [100, 388] on link "Sales Order" at bounding box center [102, 407] width 204 height 38
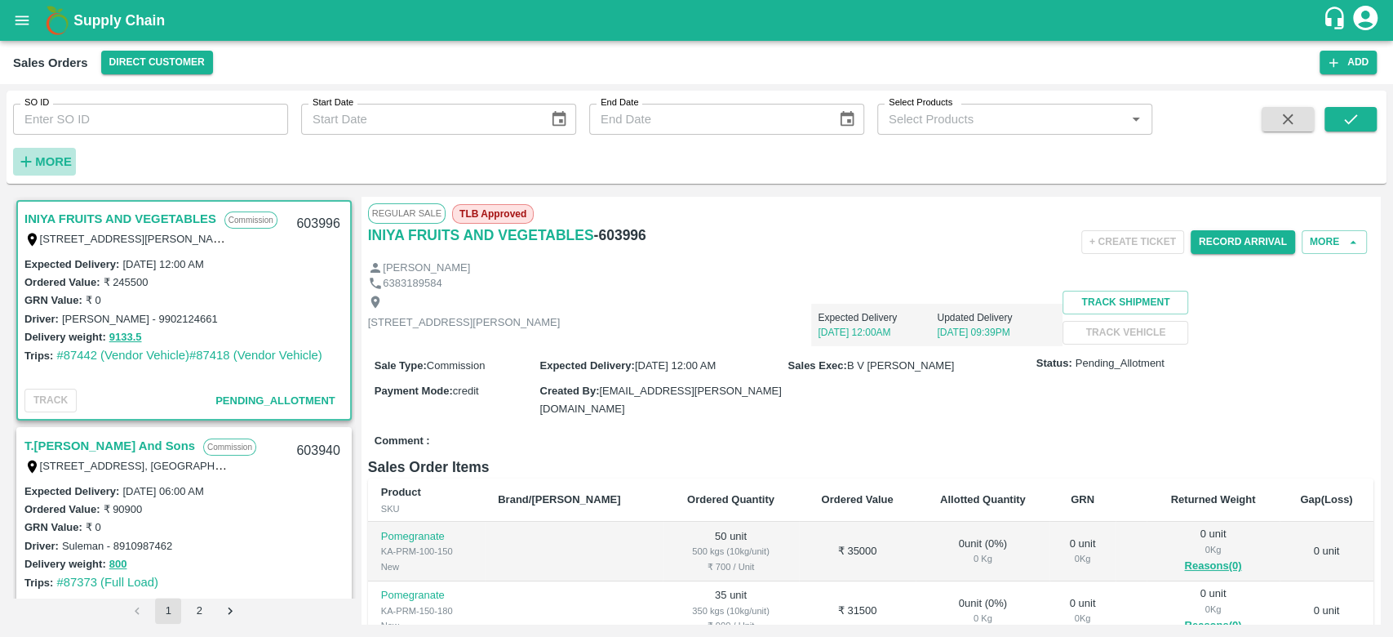
click at [35, 160] on strong "More" at bounding box center [53, 161] width 37 height 13
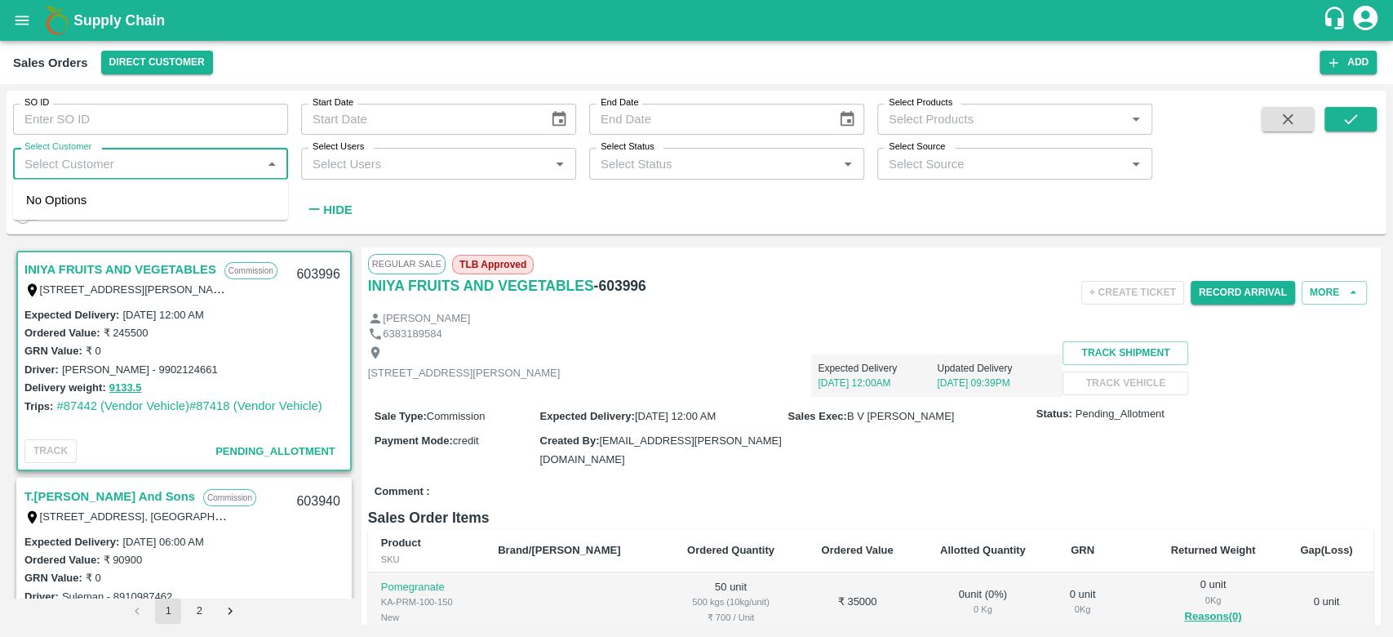
click at [34, 160] on input "Select Customer" at bounding box center [137, 163] width 238 height 21
type input "iniya"
click at [43, 198] on input "checkbox" at bounding box center [42, 207] width 33 height 33
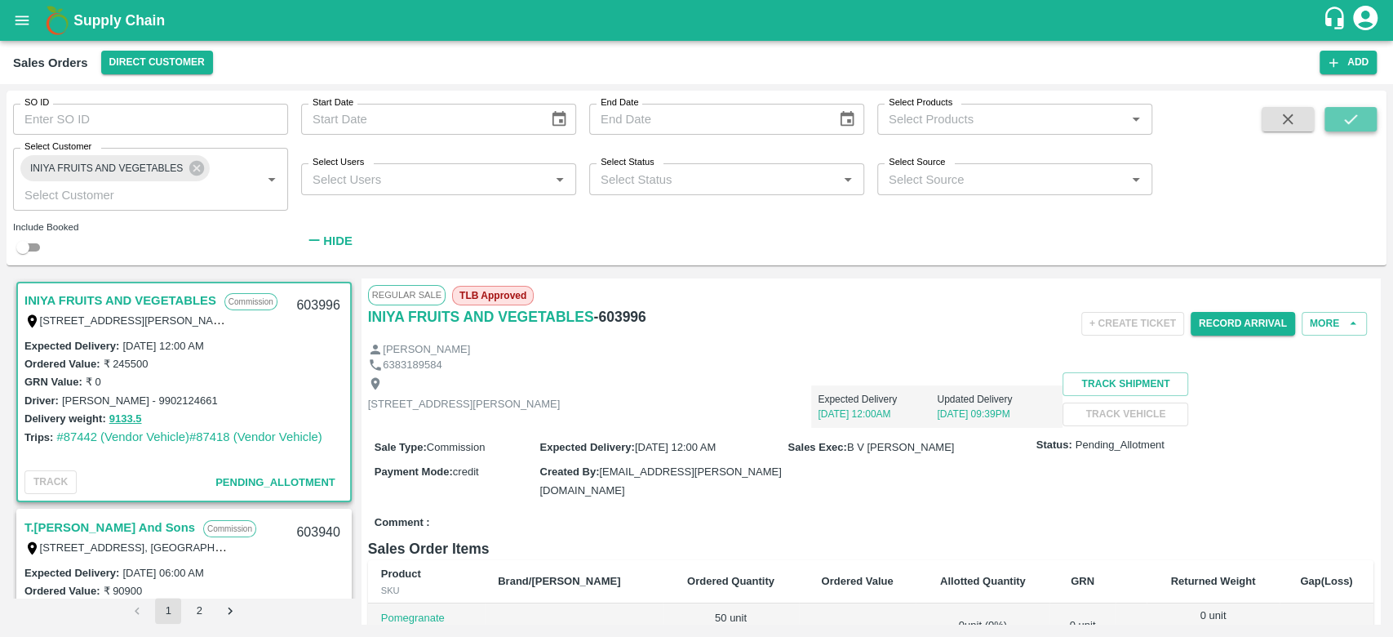
click at [1348, 118] on icon "submit" at bounding box center [1351, 119] width 18 height 18
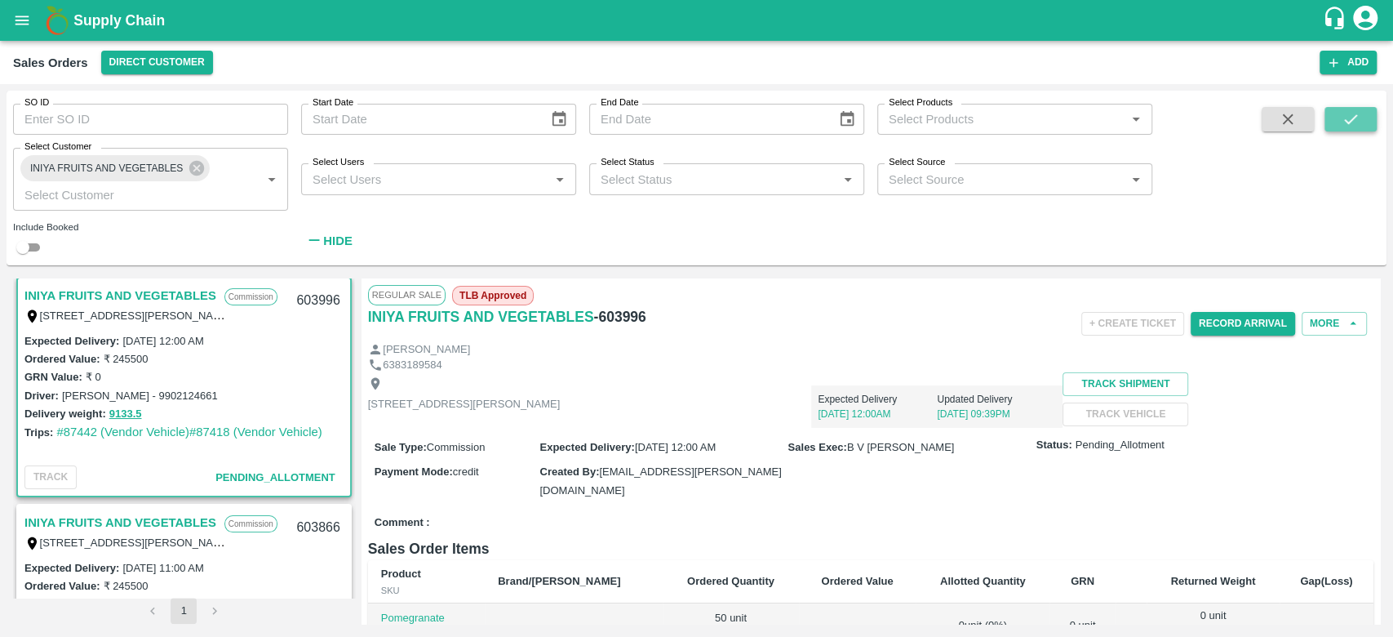
click at [1348, 118] on icon "submit" at bounding box center [1351, 119] width 18 height 18
click at [121, 431] on link "#87442 (Vendor Vehicle)" at bounding box center [122, 431] width 133 height 13
click at [256, 427] on link "#87418 (Vendor Vehicle)" at bounding box center [255, 431] width 133 height 13
click at [104, 428] on link "#87442 (Vendor Vehicle)" at bounding box center [122, 431] width 133 height 13
